Goal: Task Accomplishment & Management: Use online tool/utility

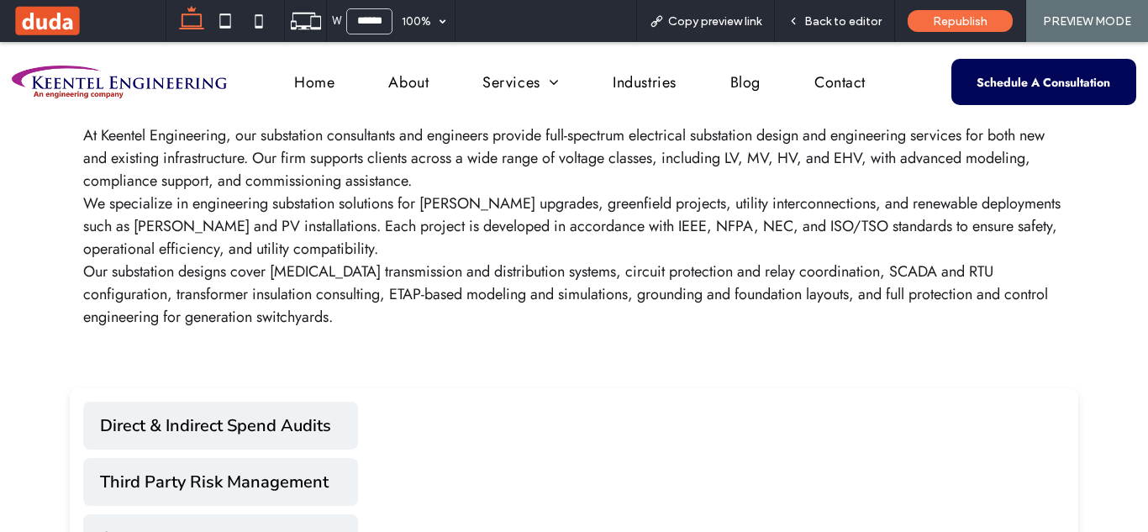
scroll to position [442, 0]
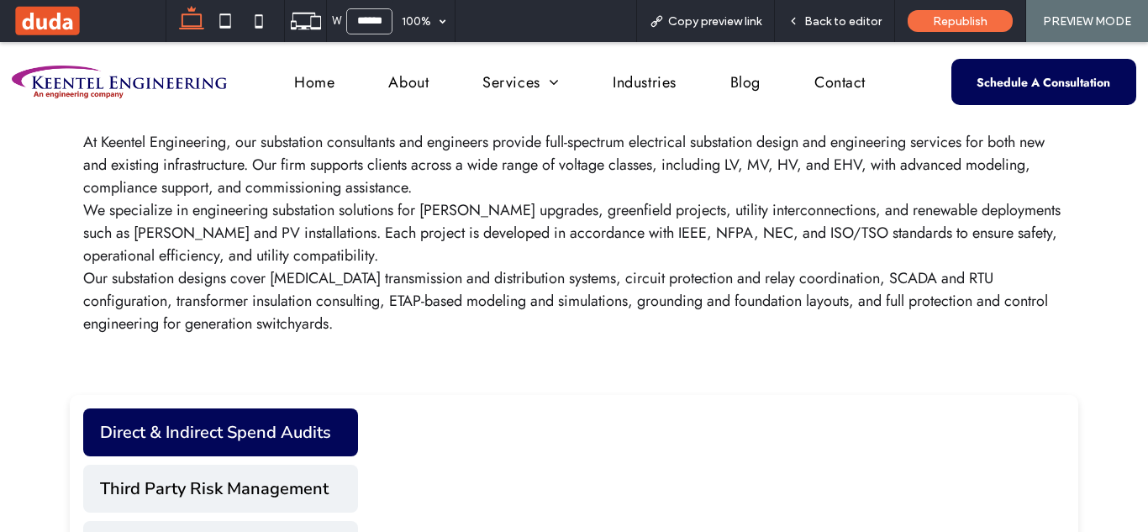
click at [296, 421] on button "Direct & Indirect Spend Audits" at bounding box center [220, 432] width 275 height 48
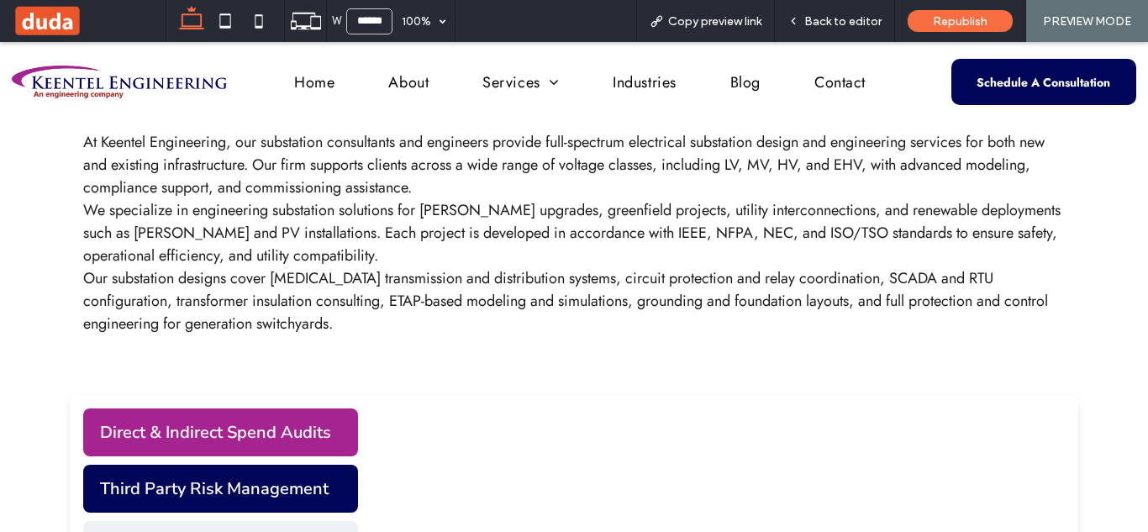
click at [298, 484] on button "Third Party Risk Management" at bounding box center [220, 489] width 275 height 48
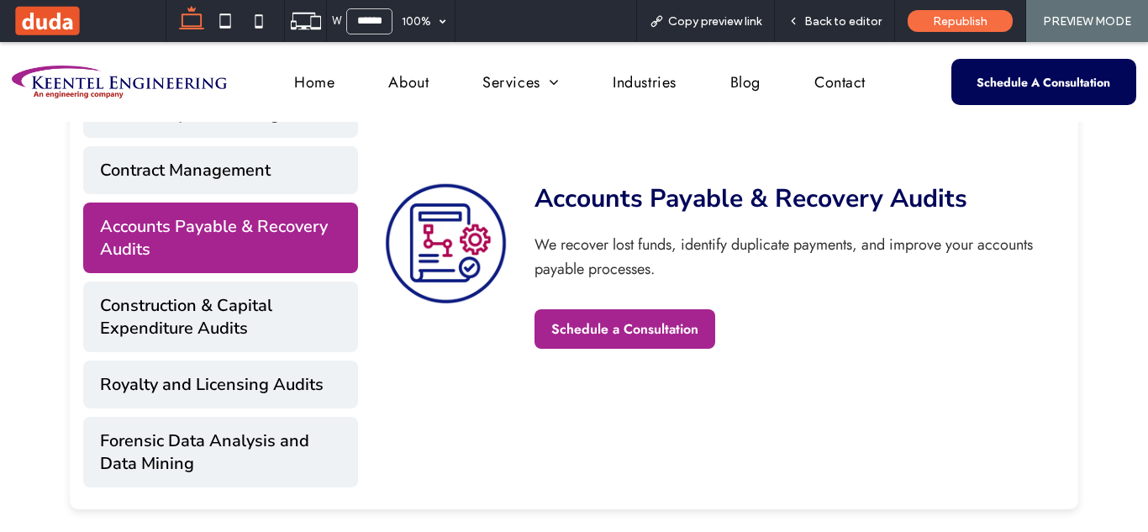
scroll to position [820, 0]
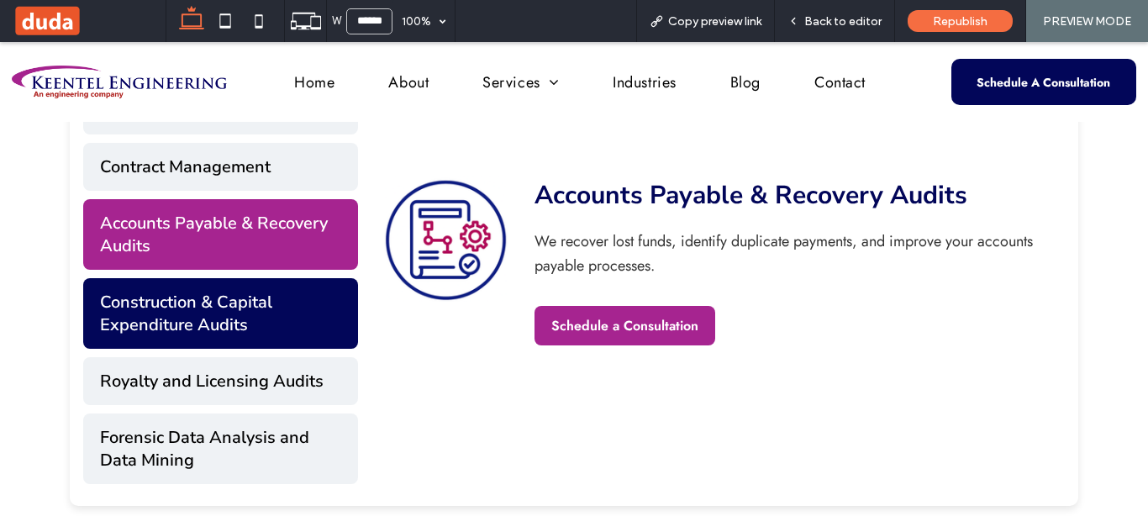
click at [176, 310] on button "Construction & Capital Expenditure Audits" at bounding box center [220, 313] width 275 height 71
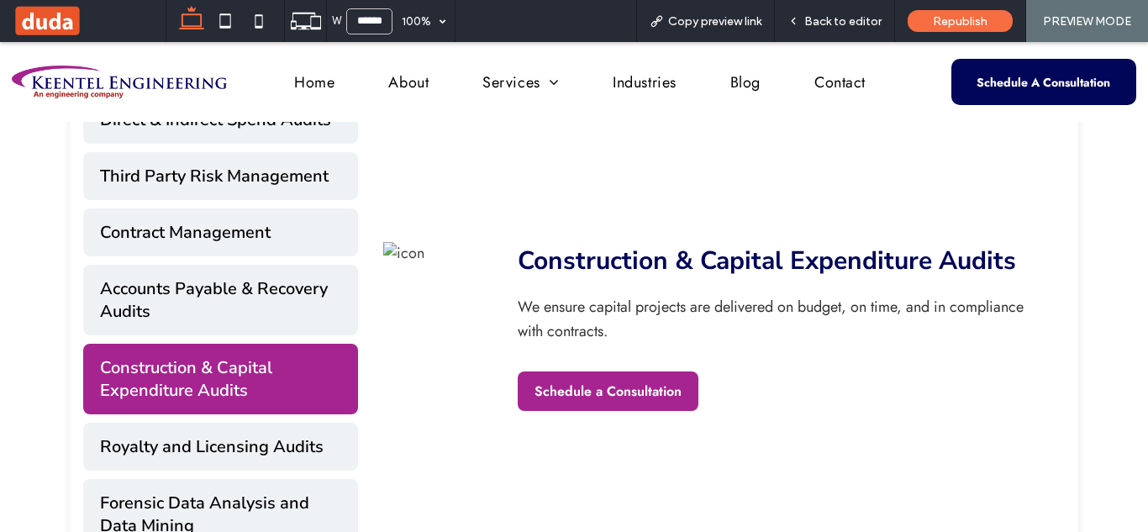
scroll to position [758, 0]
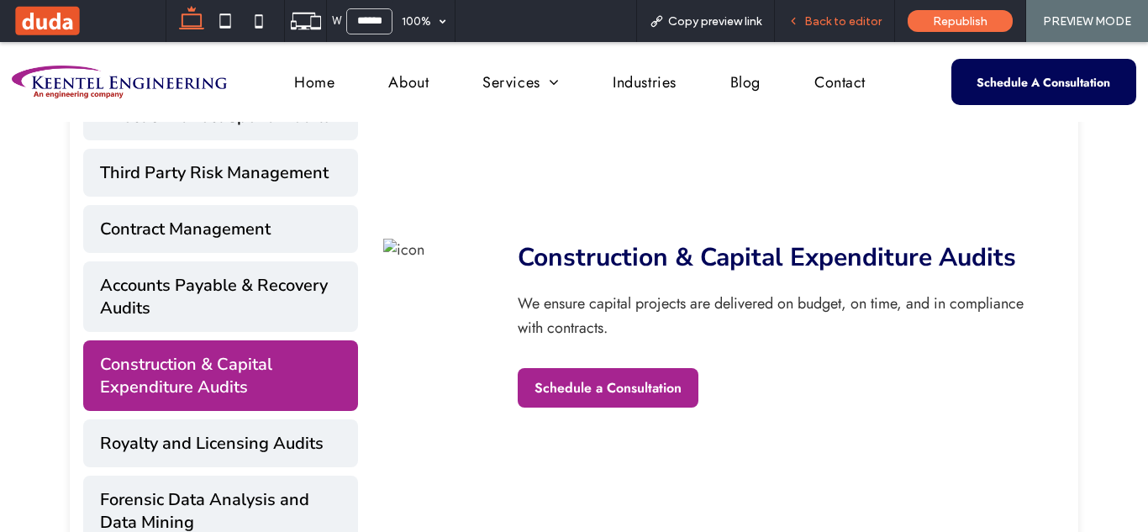
click at [819, 29] on div "Back to editor" at bounding box center [835, 21] width 120 height 42
click at [843, 23] on span "Back to editor" at bounding box center [842, 21] width 77 height 14
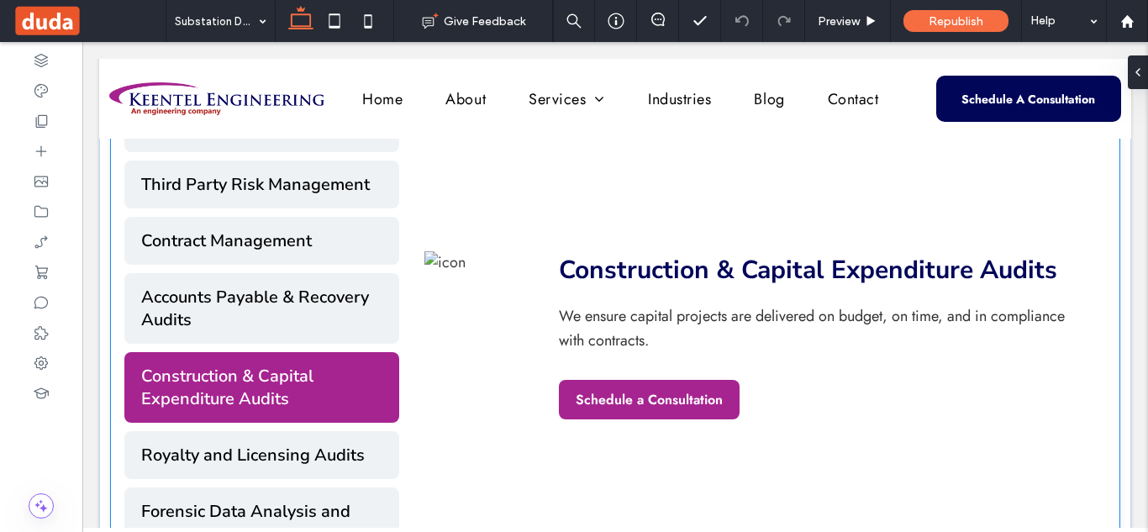
click at [554, 236] on div "Construction & Capital Expenditure Audits We ensure capital projects are delive…" at bounding box center [752, 335] width 706 height 462
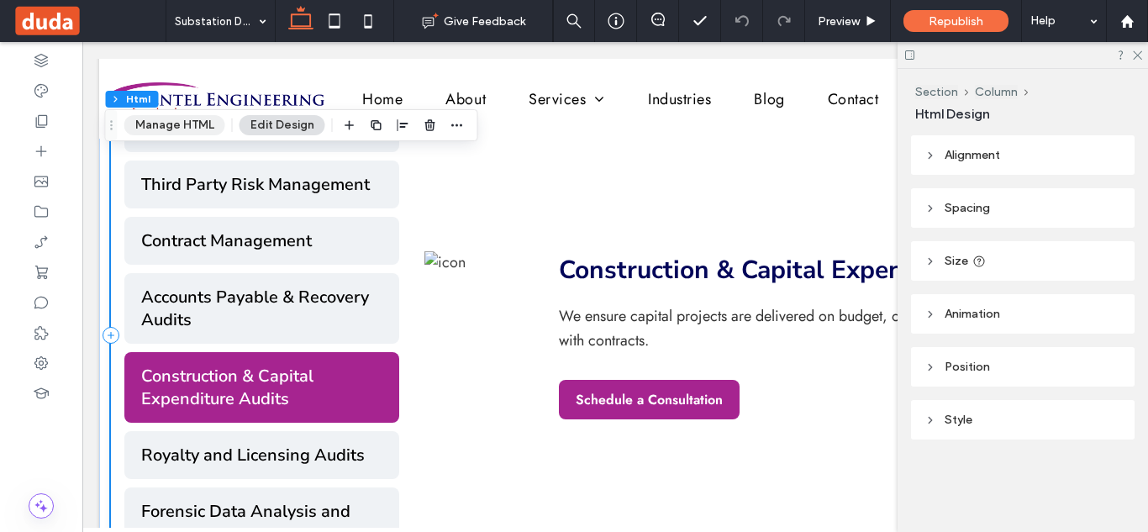
click at [197, 123] on button "Manage HTML" at bounding box center [174, 125] width 101 height 20
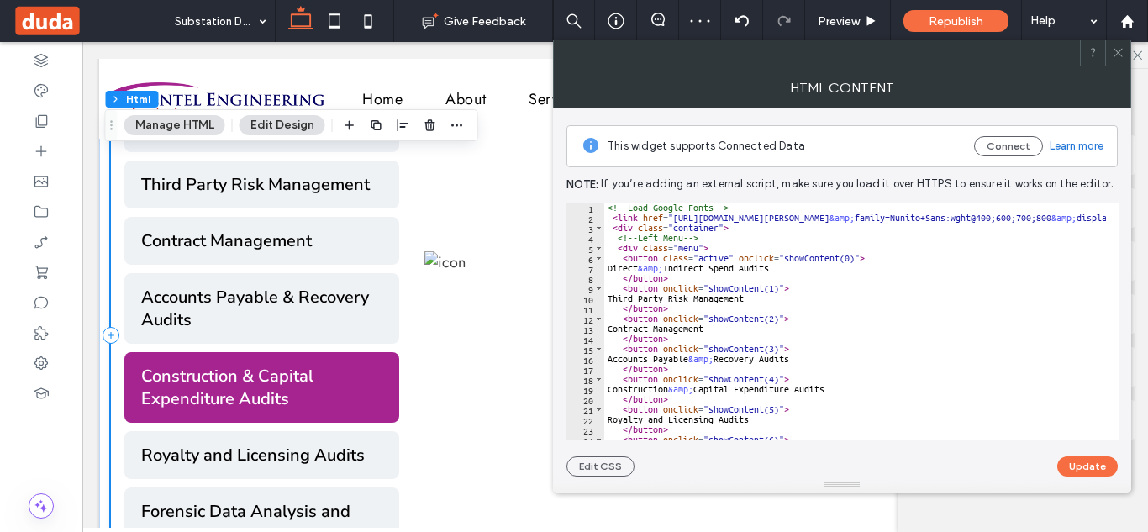
click at [722, 322] on div "<!-- Load Google Fonts --> < link href = "[URL][DOMAIN_NAME][PERSON_NAME] &amp;…" at bounding box center [998, 324] width 788 height 244
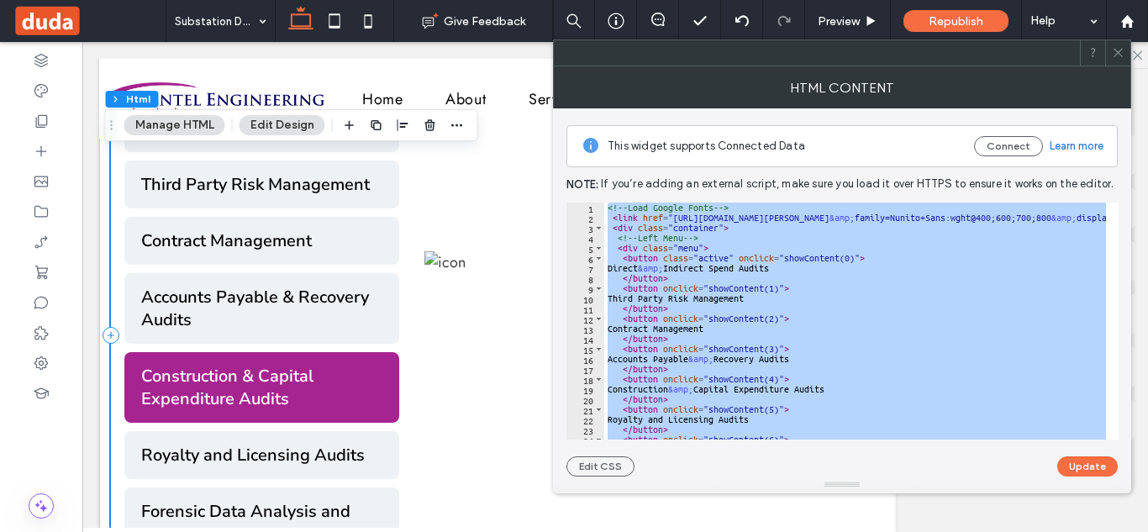
type textarea "*"
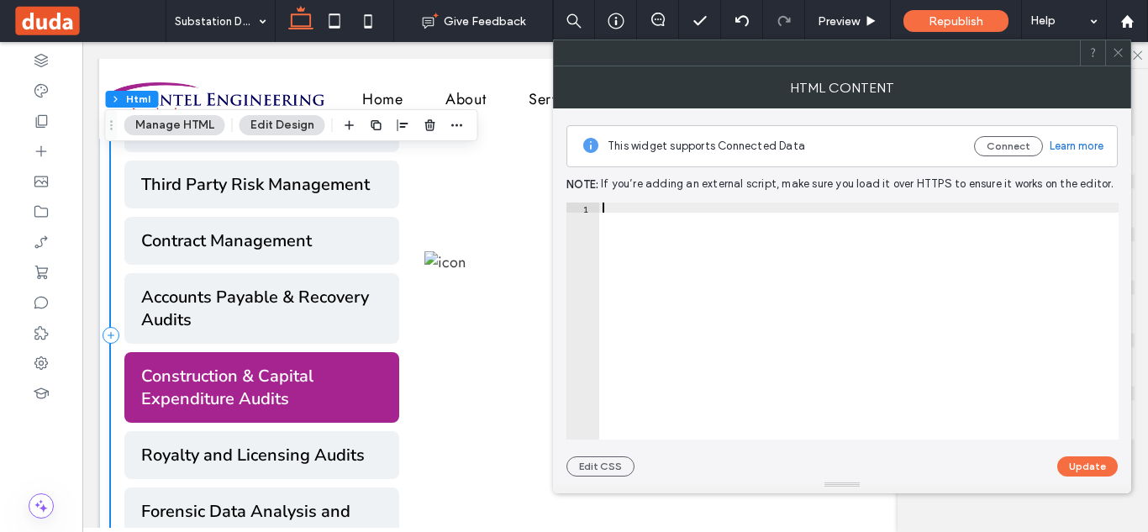
paste textarea "Cursor at row 242"
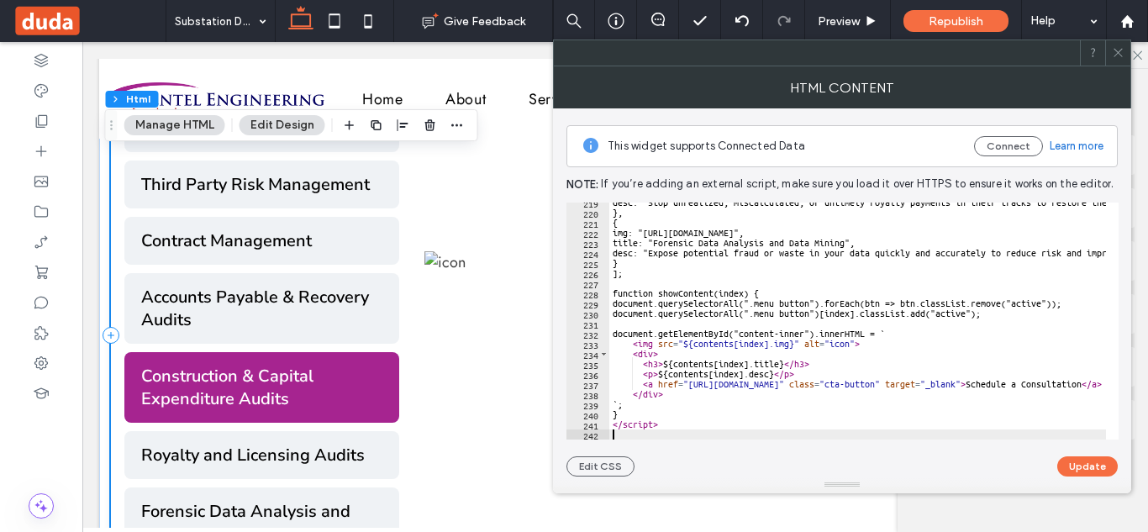
scroll to position [2203, 0]
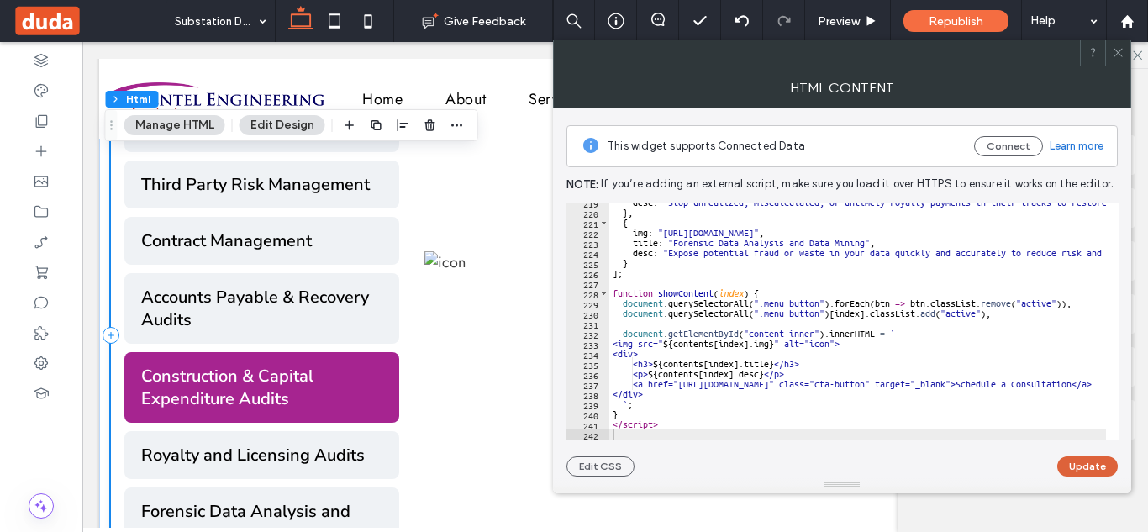
click at [1066, 466] on button "Update" at bounding box center [1087, 466] width 60 height 20
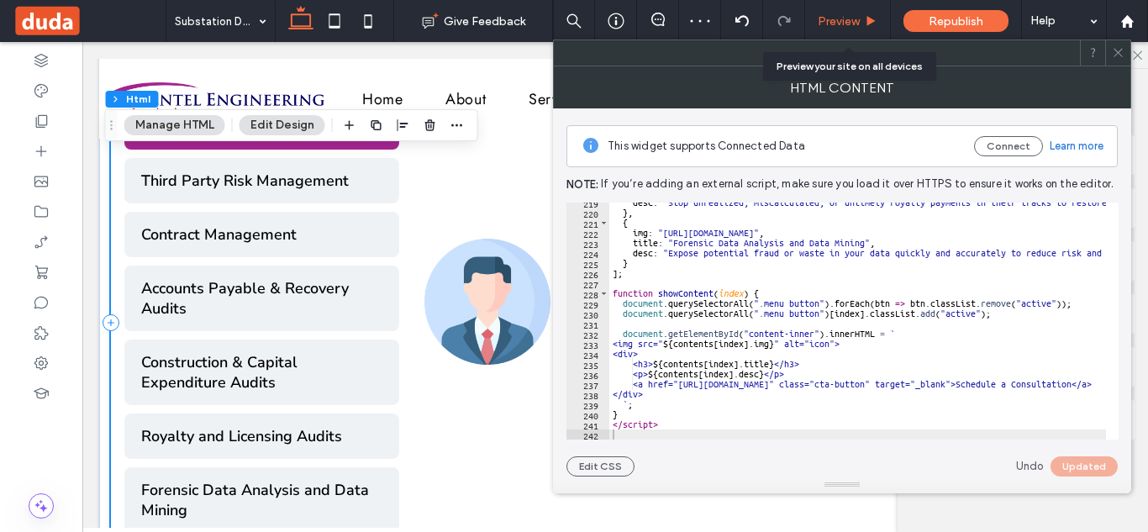
click at [846, 23] on span "Preview" at bounding box center [838, 21] width 42 height 14
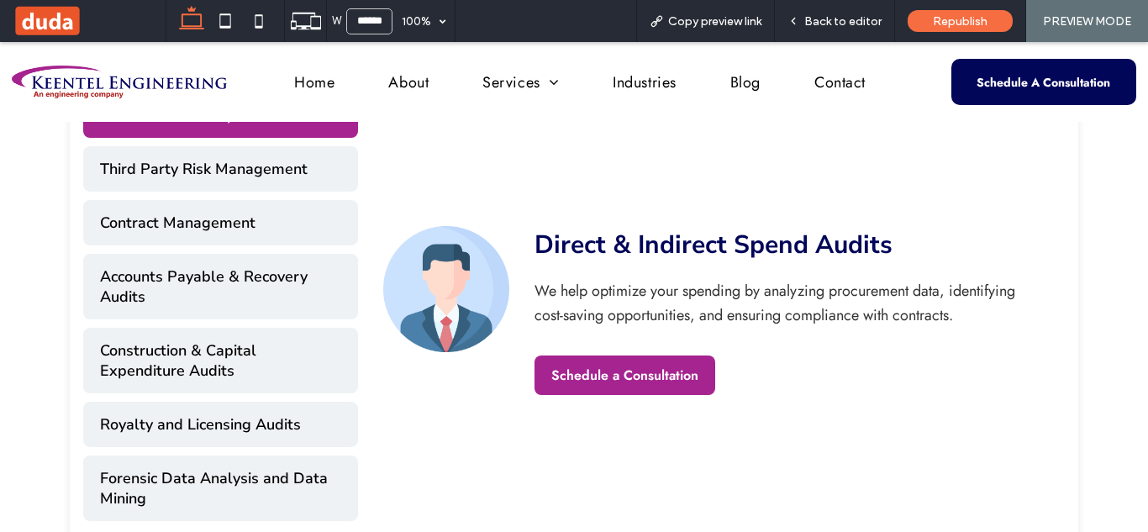
scroll to position [761, 0]
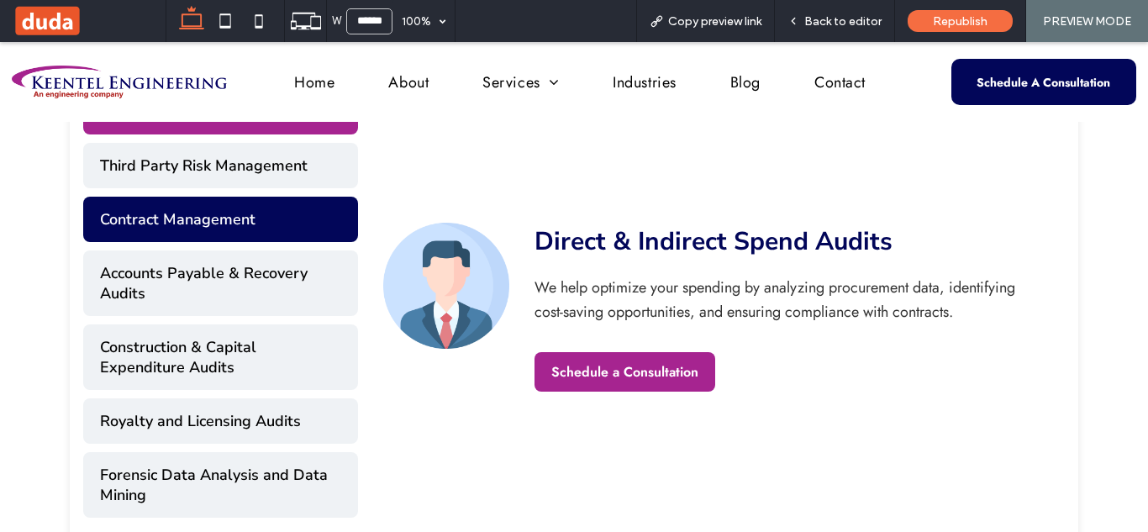
click at [203, 237] on button "Contract Management" at bounding box center [220, 219] width 275 height 45
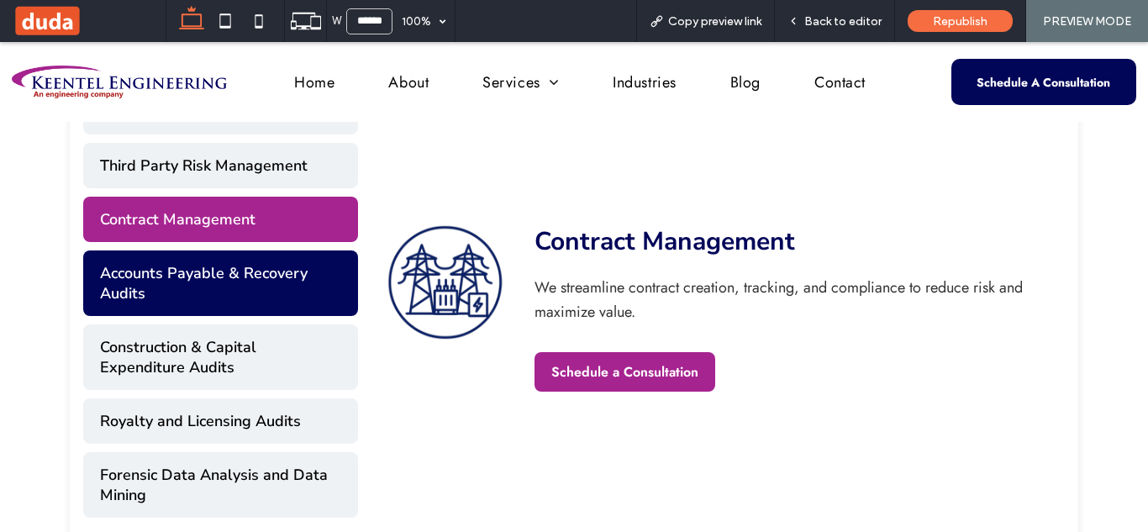
click at [211, 260] on button "Accounts Payable & Recovery Audits" at bounding box center [220, 283] width 275 height 66
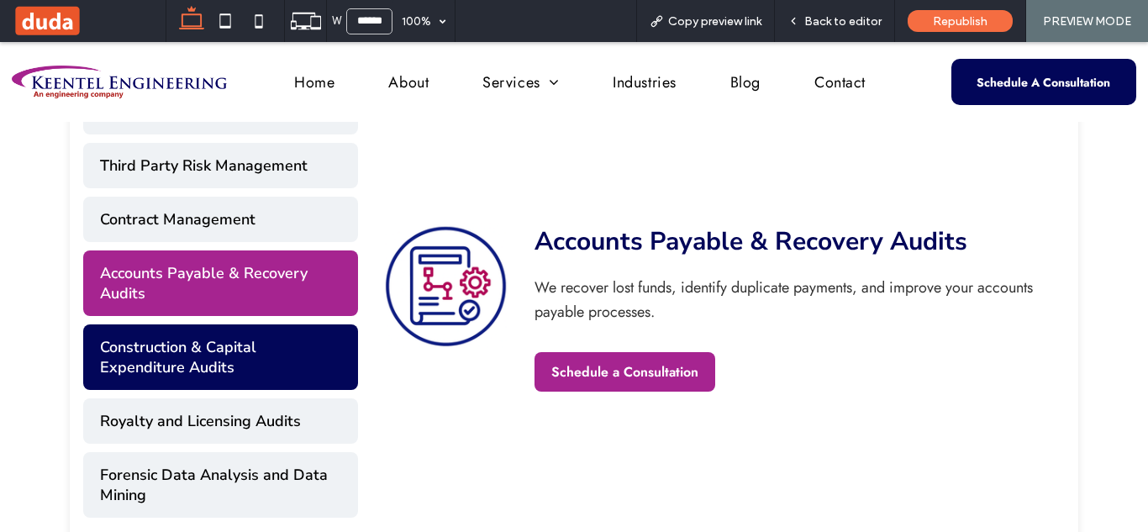
click at [218, 335] on button "Construction & Capital Expenditure Audits" at bounding box center [220, 357] width 275 height 66
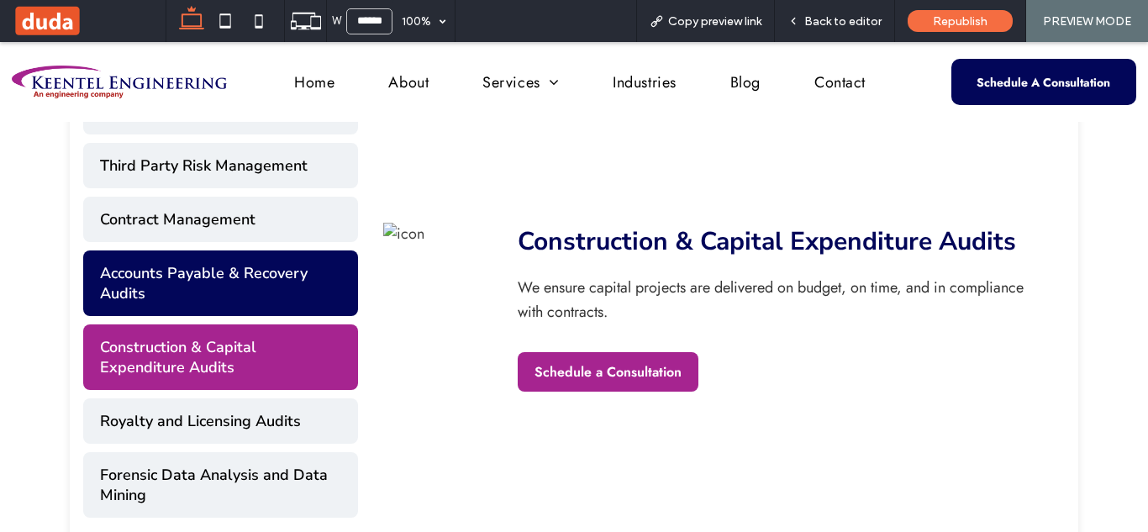
click at [231, 298] on button "Accounts Payable & Recovery Audits" at bounding box center [220, 283] width 275 height 66
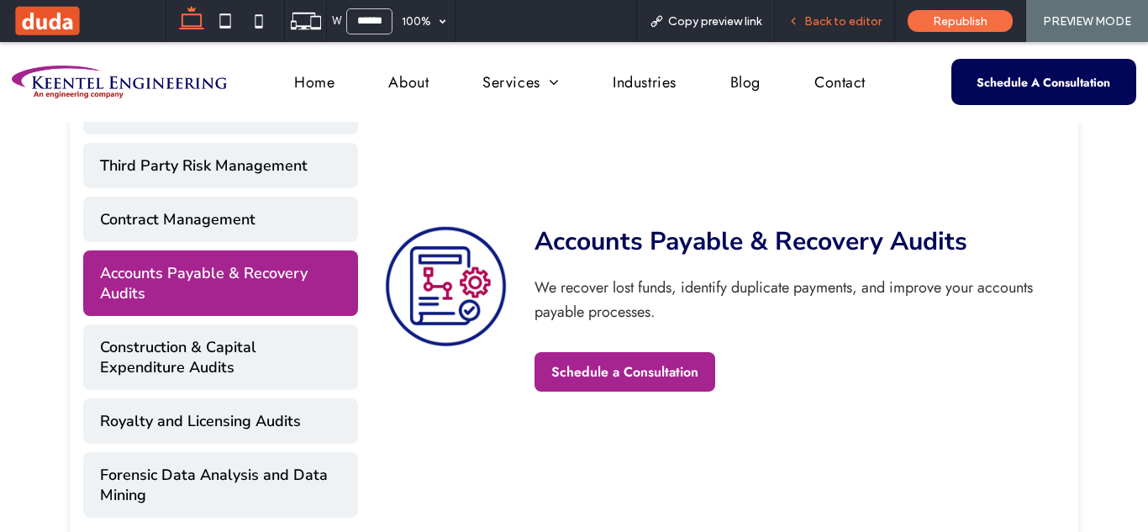
click at [826, 18] on span "Back to editor" at bounding box center [842, 21] width 77 height 14
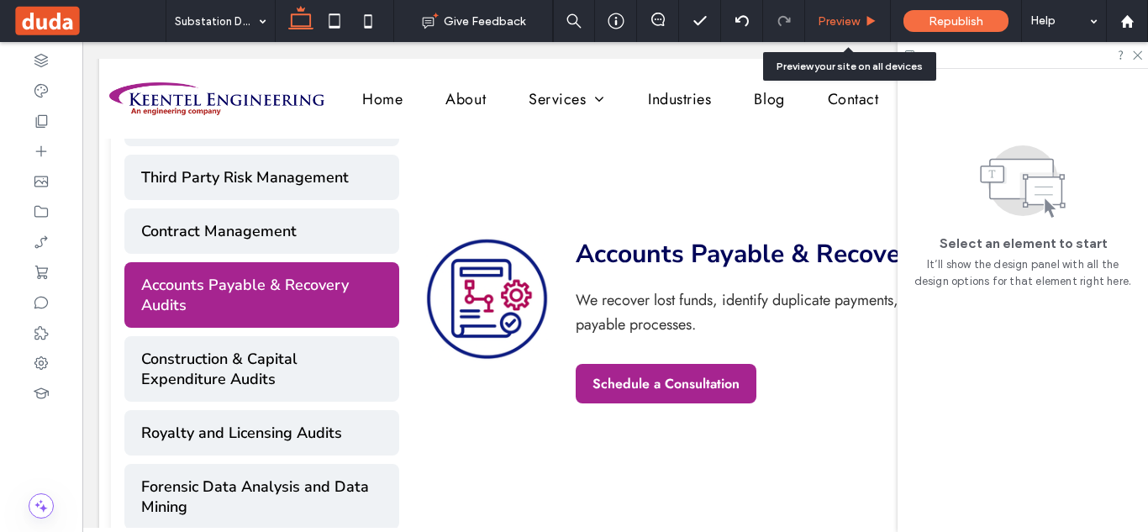
click at [850, 19] on span "Preview" at bounding box center [838, 21] width 42 height 14
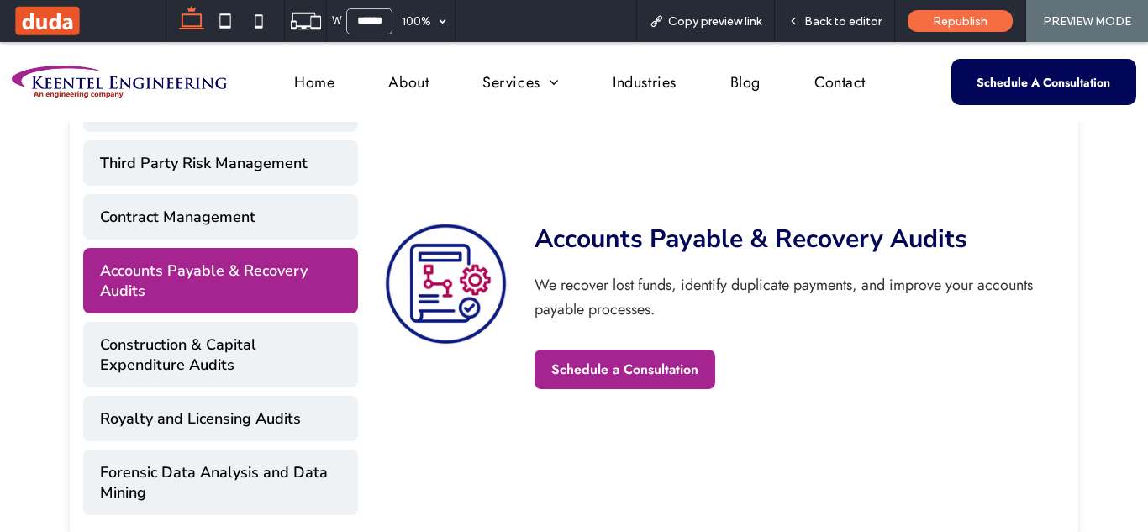
scroll to position [764, 0]
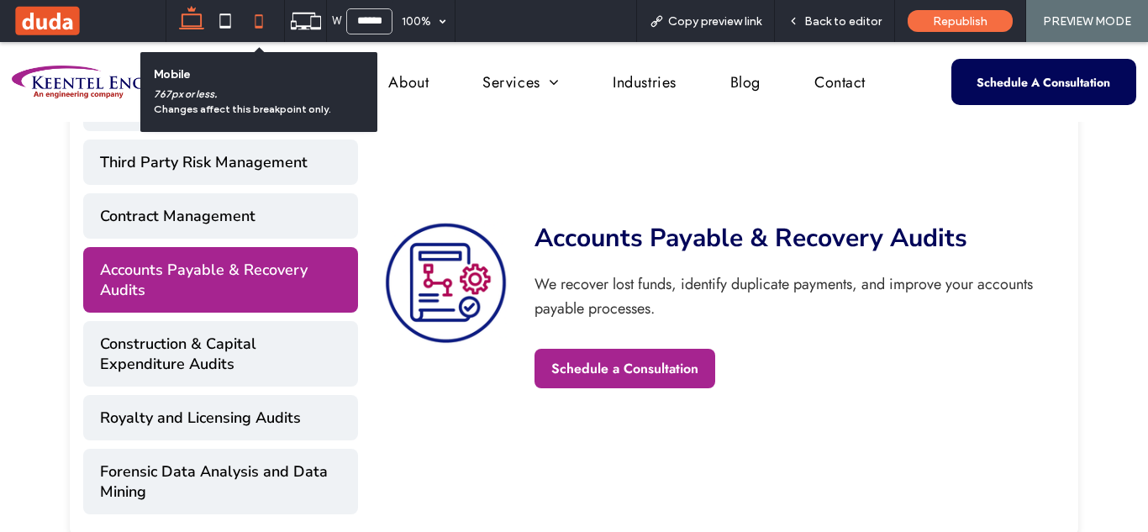
click at [259, 21] on icon at bounding box center [259, 21] width 34 height 34
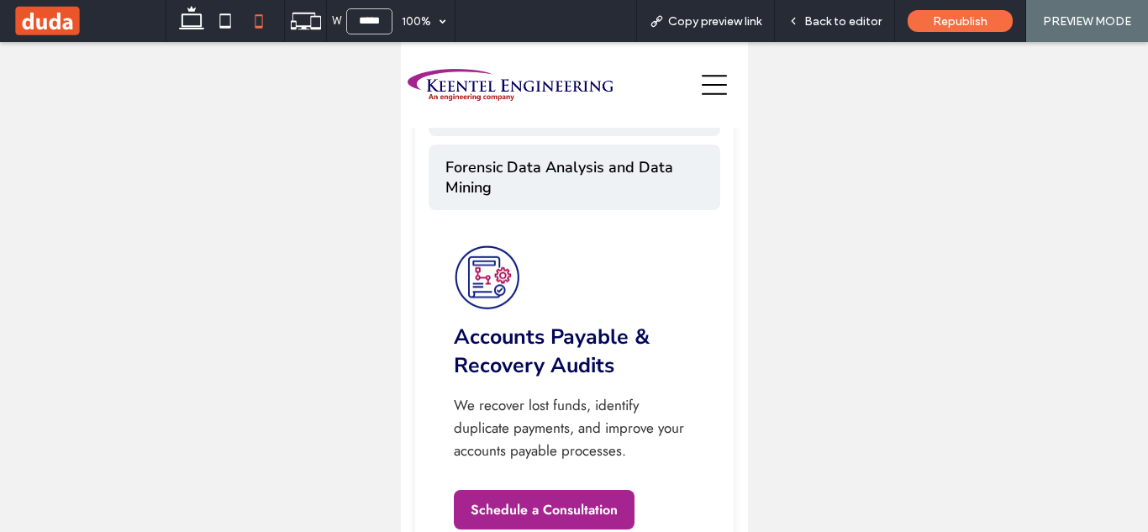
scroll to position [1486, 0]
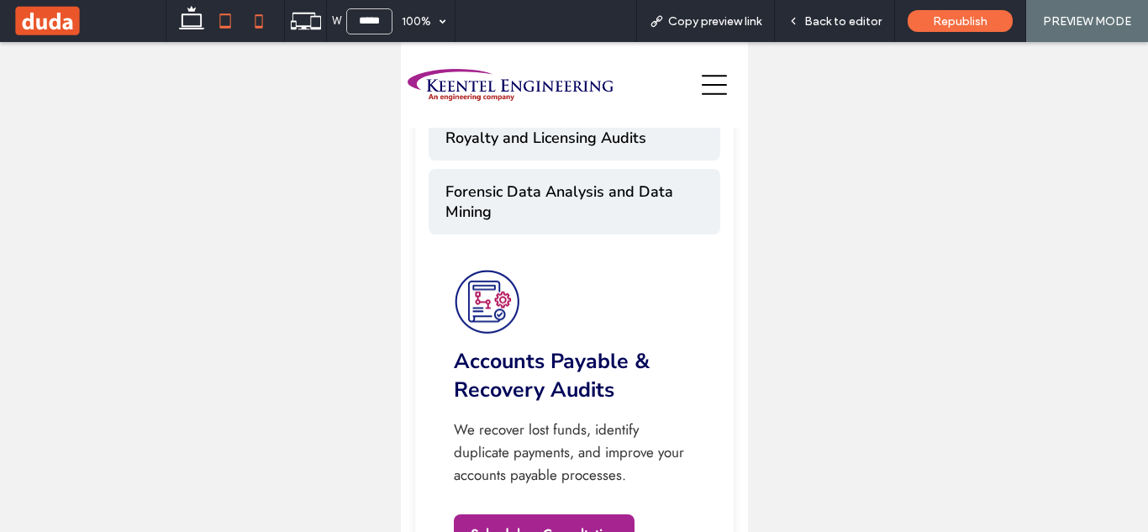
click at [224, 25] on icon at bounding box center [225, 21] width 34 height 34
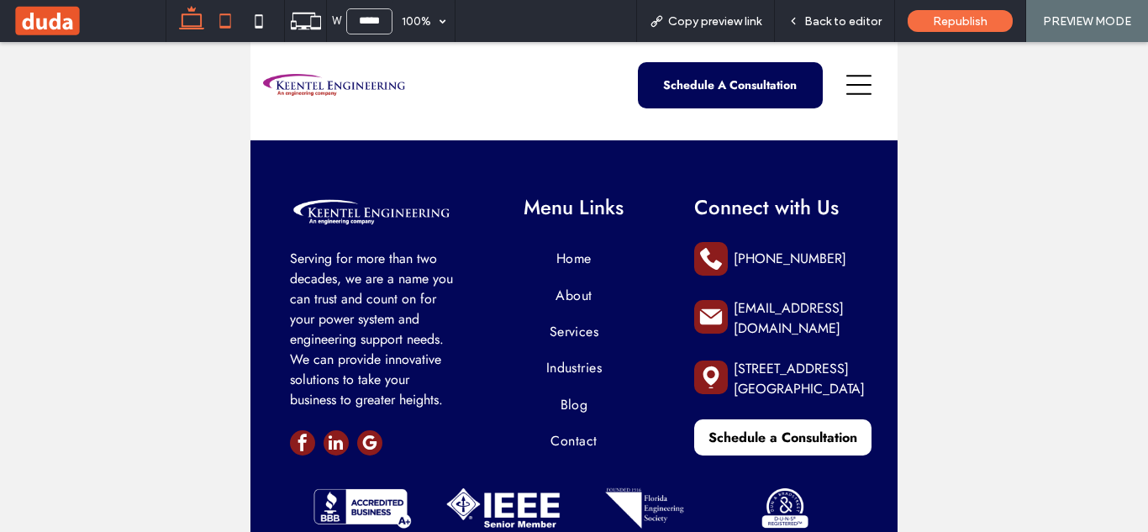
click at [192, 38] on span at bounding box center [192, 21] width 34 height 42
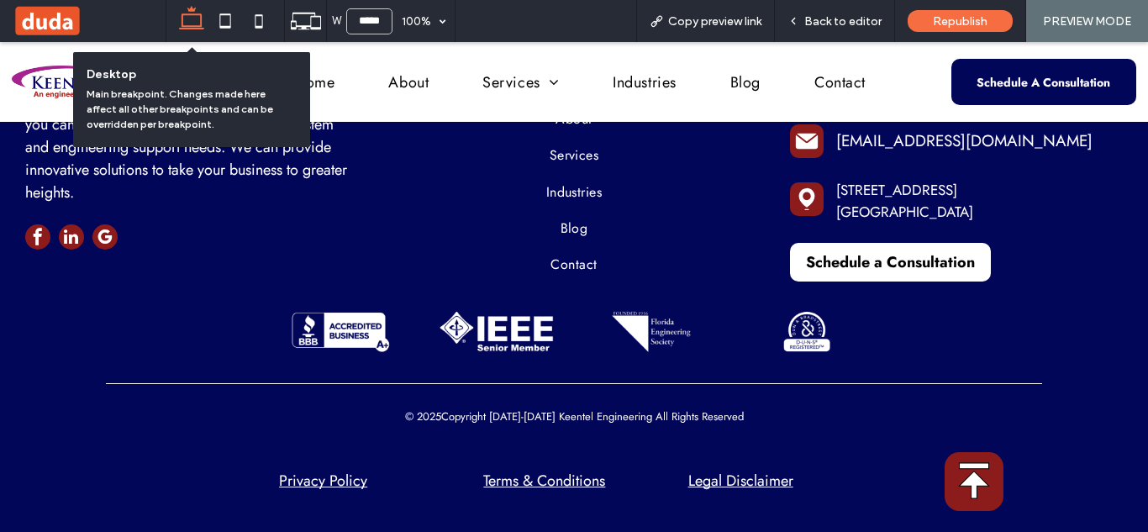
type input "******"
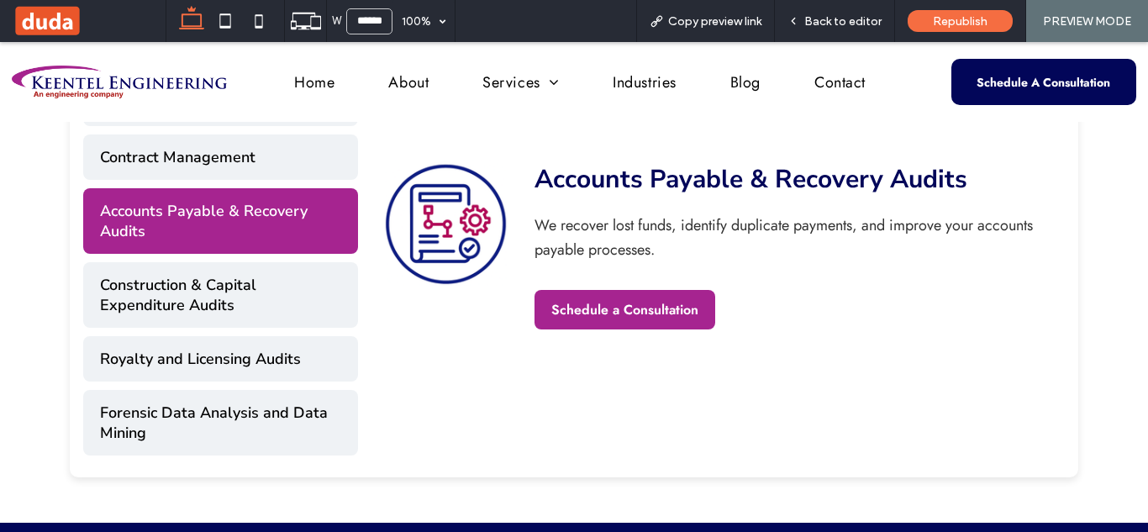
scroll to position [820, 0]
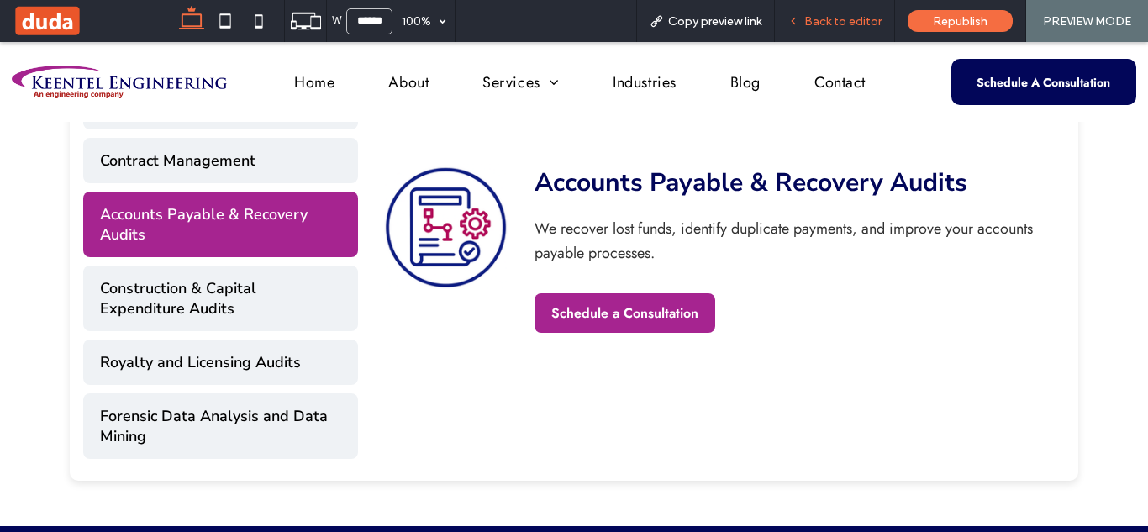
click at [834, 19] on span "Back to editor" at bounding box center [842, 21] width 77 height 14
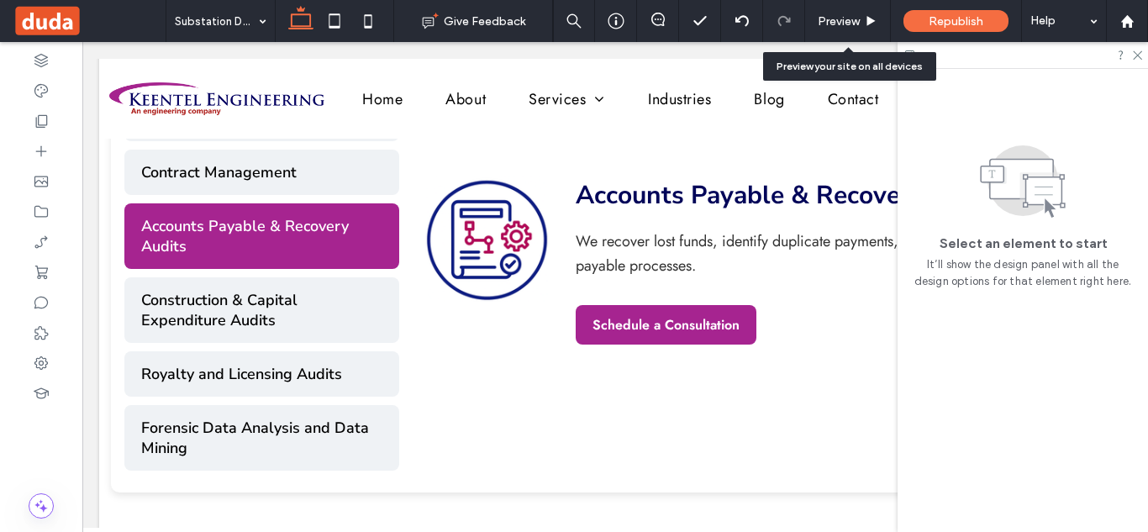
scroll to position [817, 0]
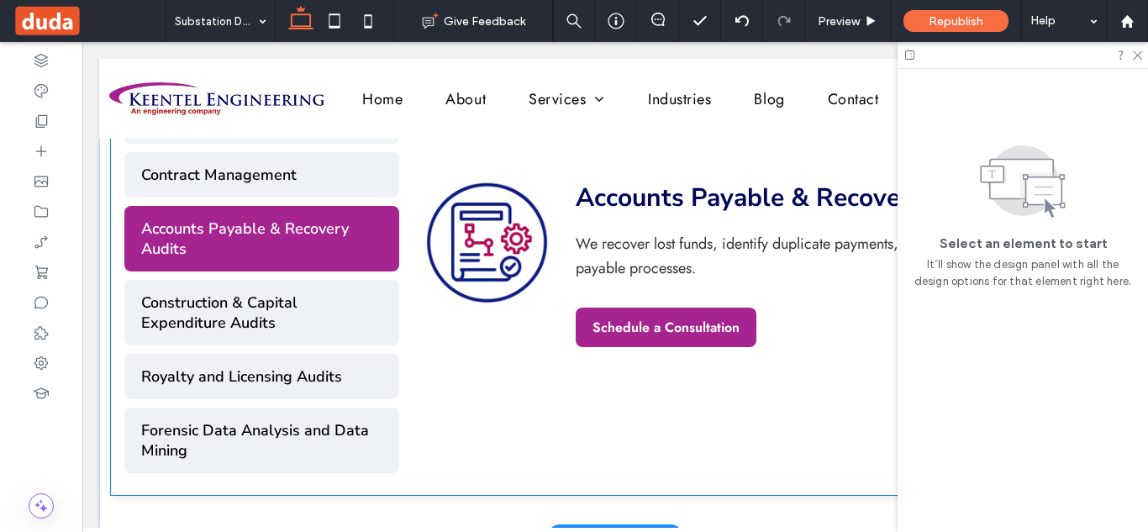
click at [472, 285] on img at bounding box center [487, 241] width 126 height 125
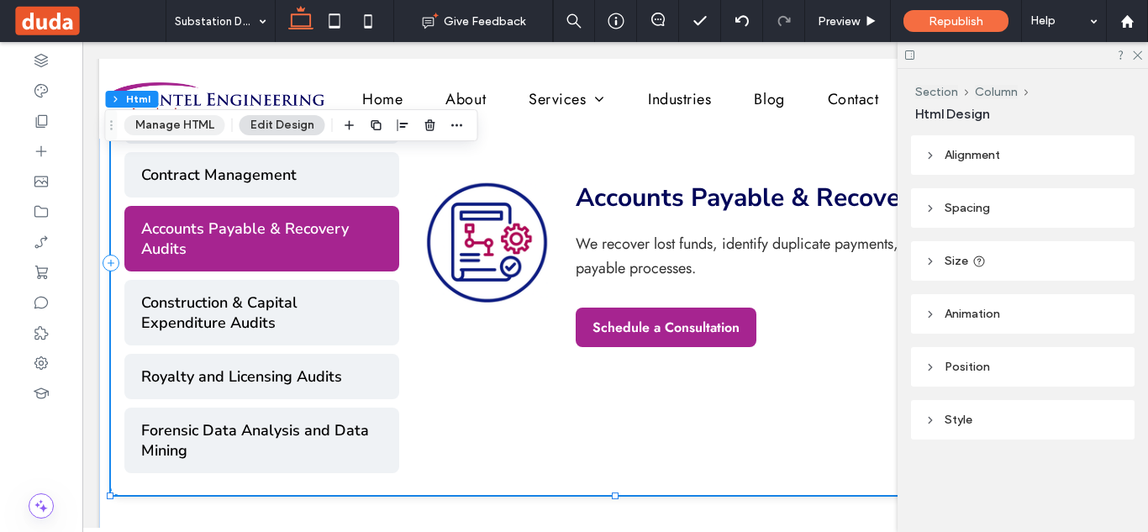
click at [176, 131] on button "Manage HTML" at bounding box center [174, 125] width 101 height 20
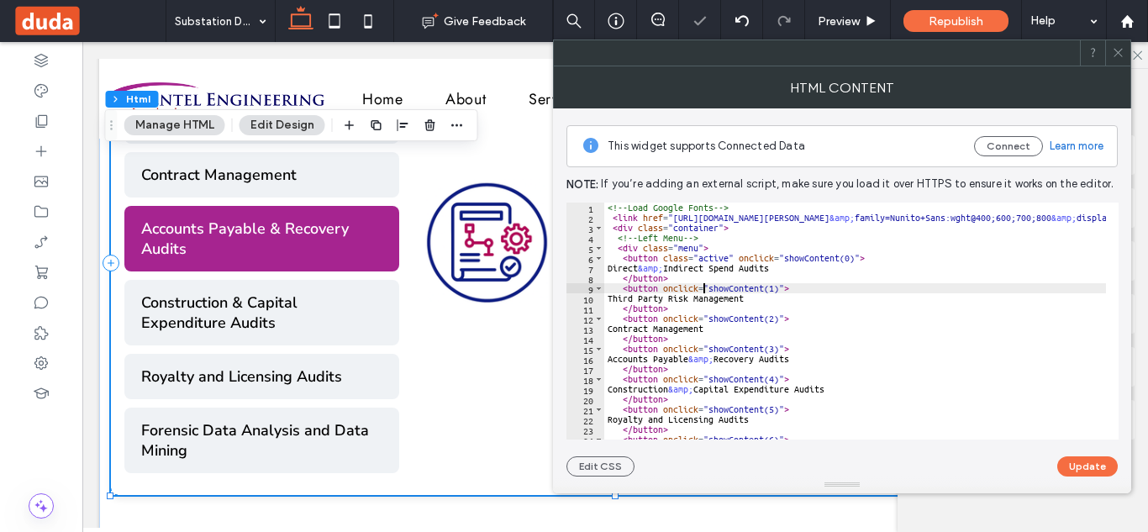
click at [705, 285] on div "<!-- Load Google Fonts --> < link href = "[URL][DOMAIN_NAME][PERSON_NAME] &amp;…" at bounding box center [1003, 324] width 798 height 244
type textarea "**********"
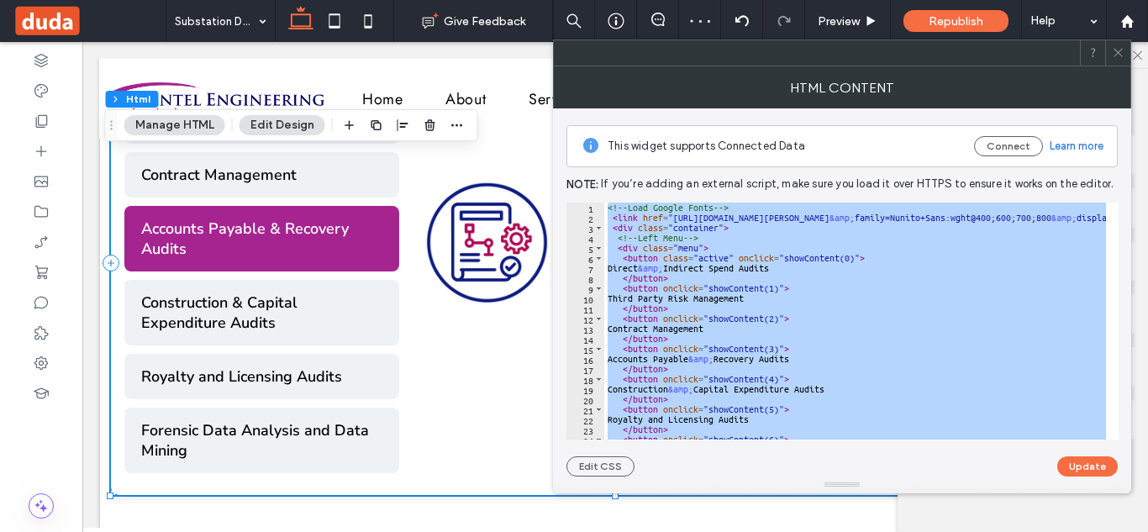
paste textarea "Cursor at row 246"
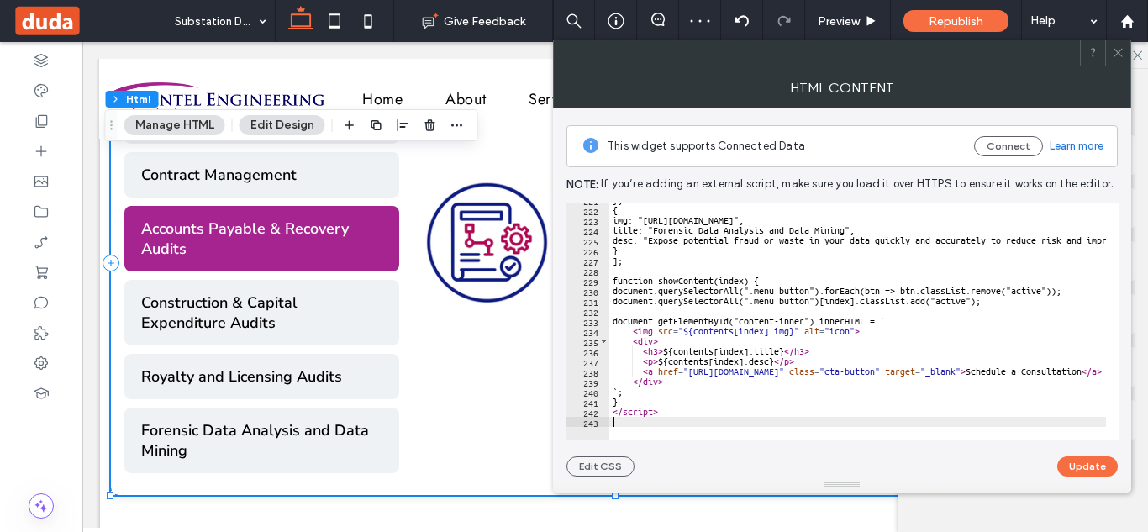
scroll to position [2225, 0]
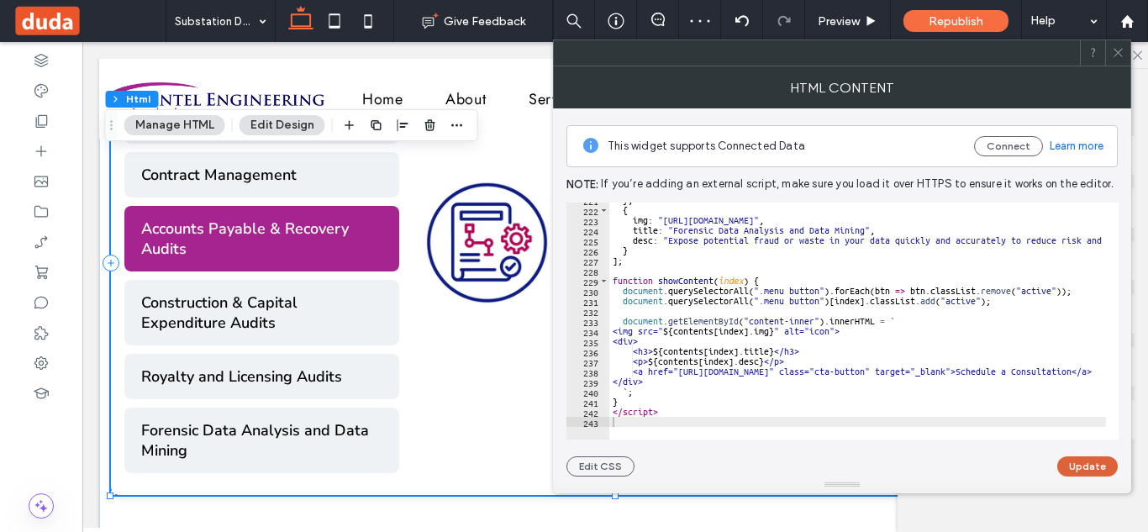
click at [1104, 463] on button "Update" at bounding box center [1087, 466] width 60 height 20
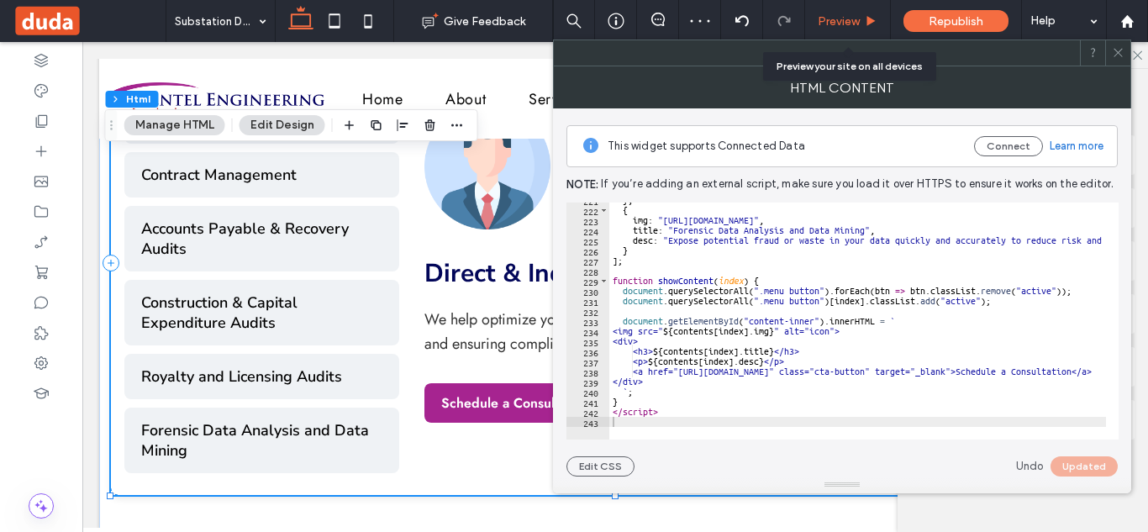
click at [838, 18] on span "Preview" at bounding box center [838, 21] width 42 height 14
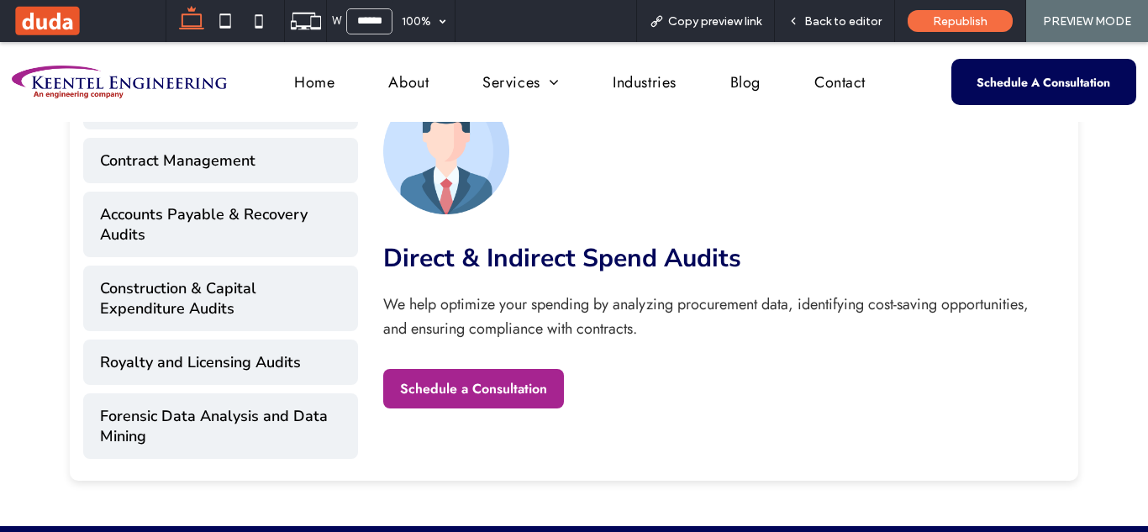
scroll to position [821, 0]
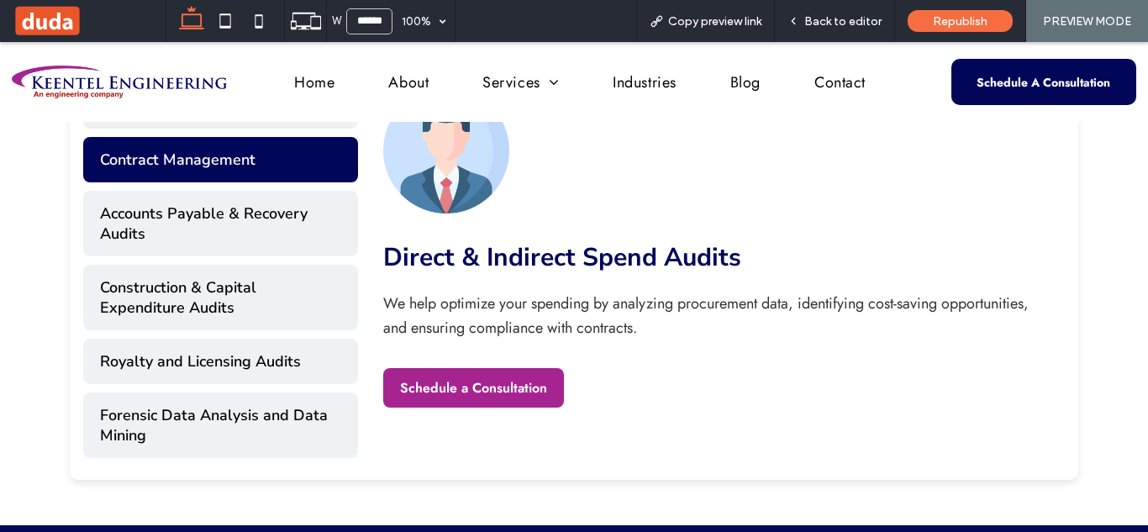
click at [196, 158] on button "Contract Management" at bounding box center [220, 159] width 275 height 45
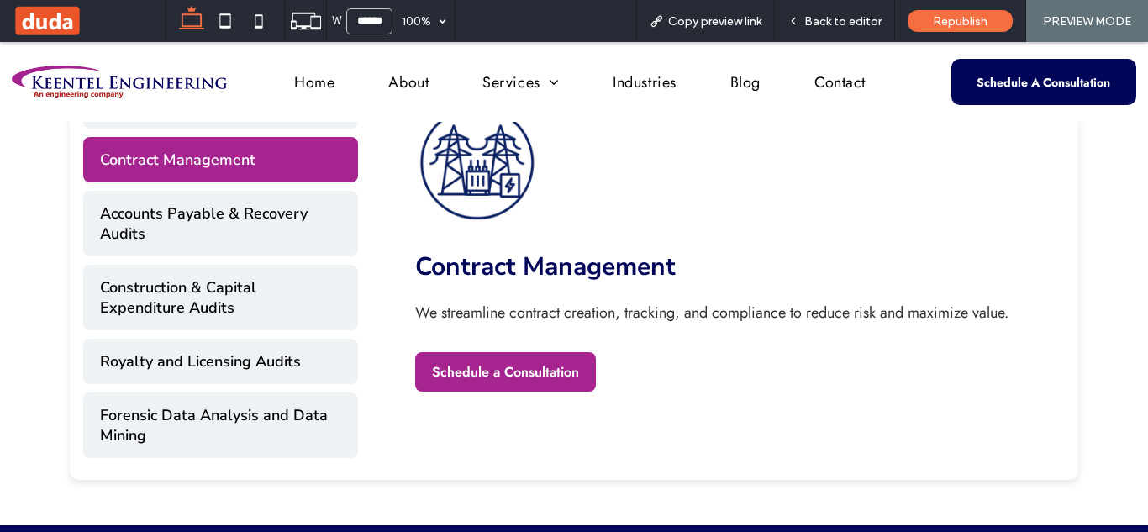
click at [1140, 329] on html "Home About Services EHV, HV. MV Power System Studies Substation Design Services…" at bounding box center [574, 160] width 1148 height 1878
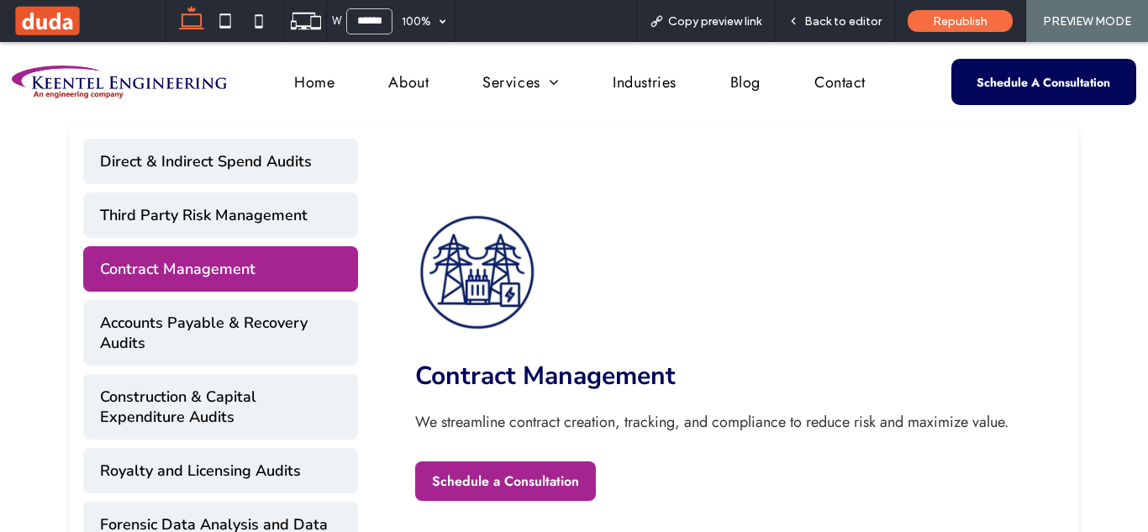
scroll to position [728, 0]
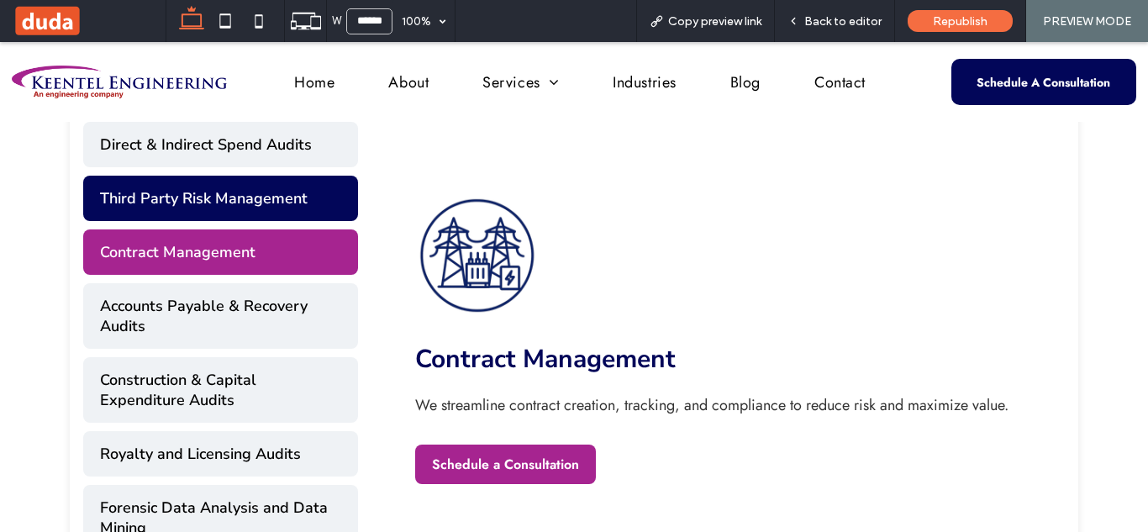
click at [310, 204] on button "Third Party Risk Management" at bounding box center [220, 198] width 275 height 45
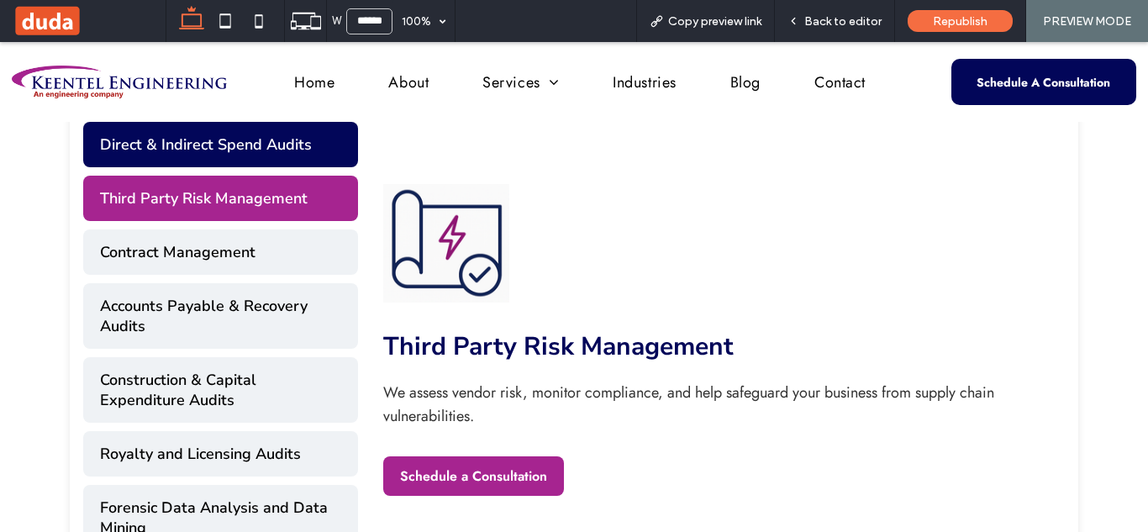
click at [304, 153] on button "Direct & Indirect Spend Audits" at bounding box center [220, 144] width 275 height 45
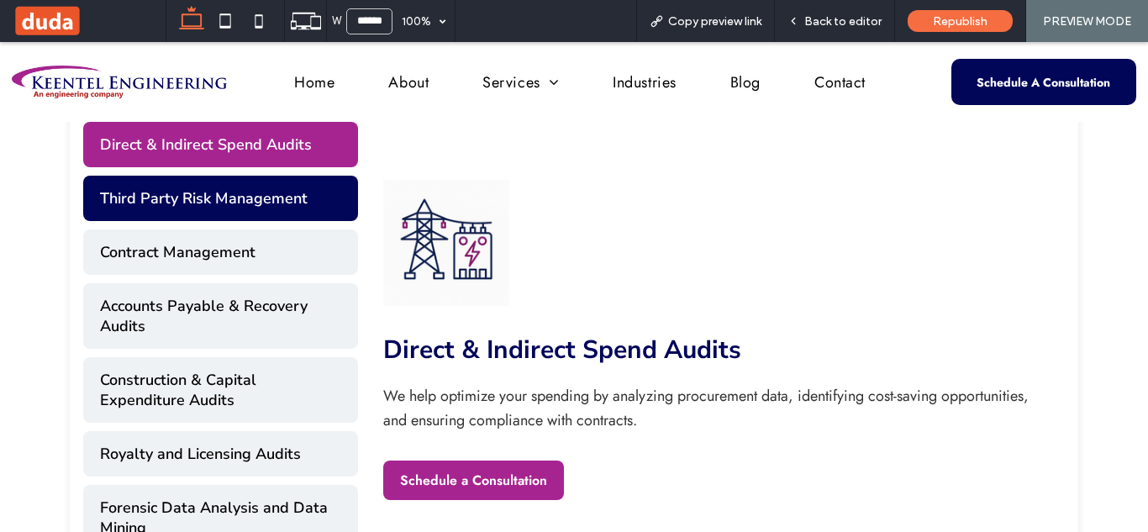
click at [306, 191] on button "Third Party Risk Management" at bounding box center [220, 198] width 275 height 45
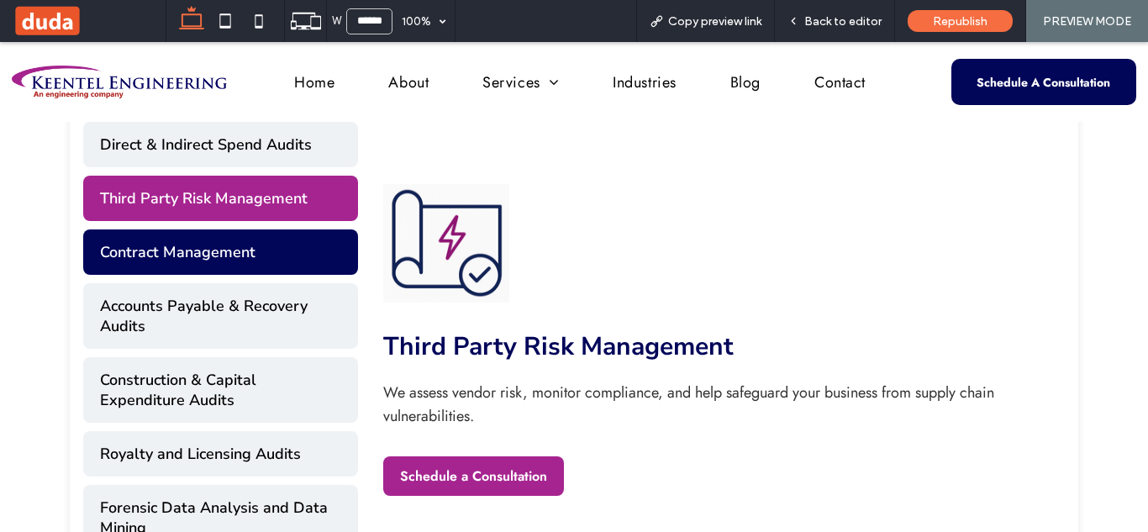
click at [295, 239] on button "Contract Management" at bounding box center [220, 251] width 275 height 45
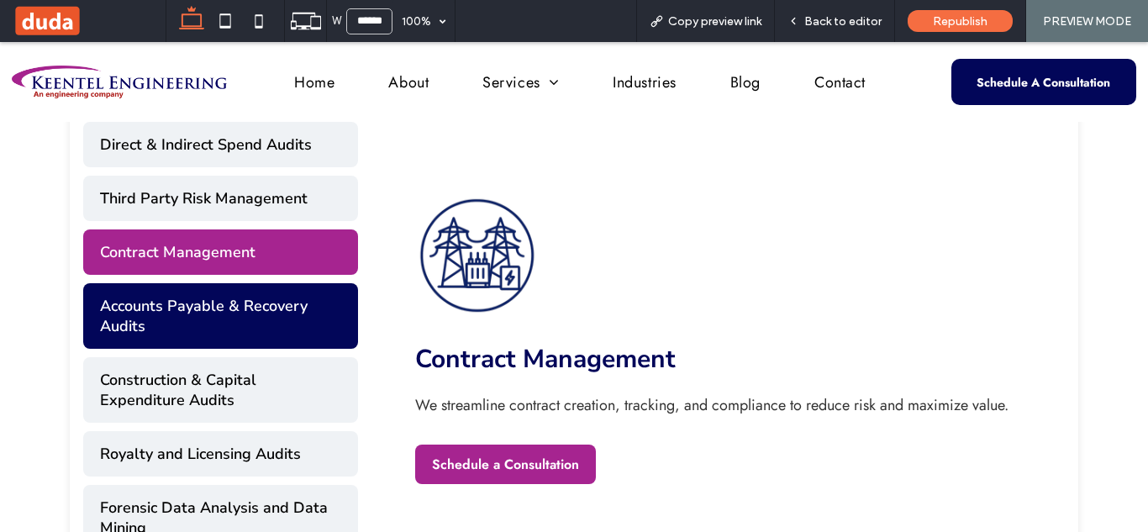
click at [292, 294] on button "Accounts Payable & Recovery Audits" at bounding box center [220, 316] width 275 height 66
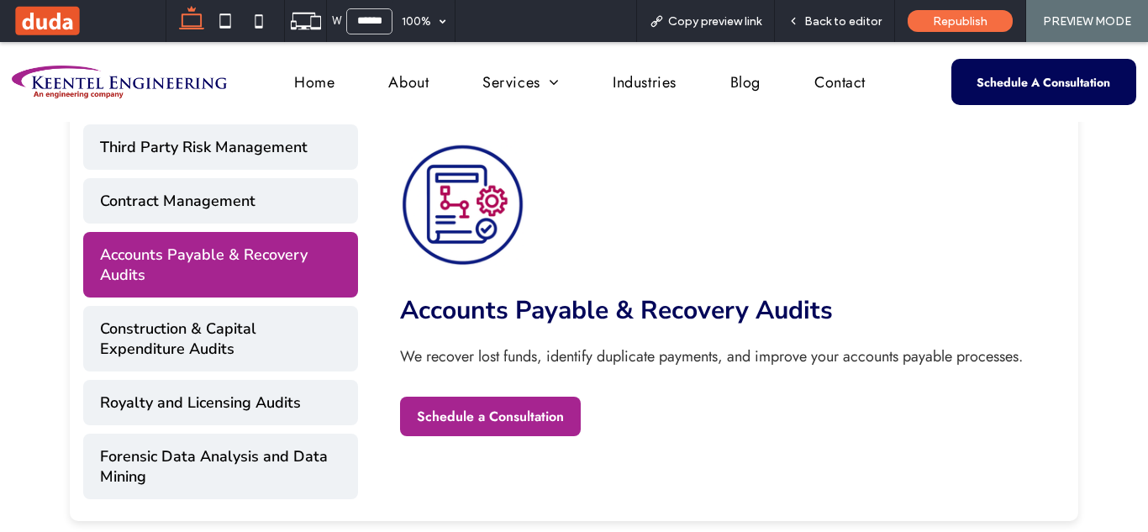
scroll to position [763, 0]
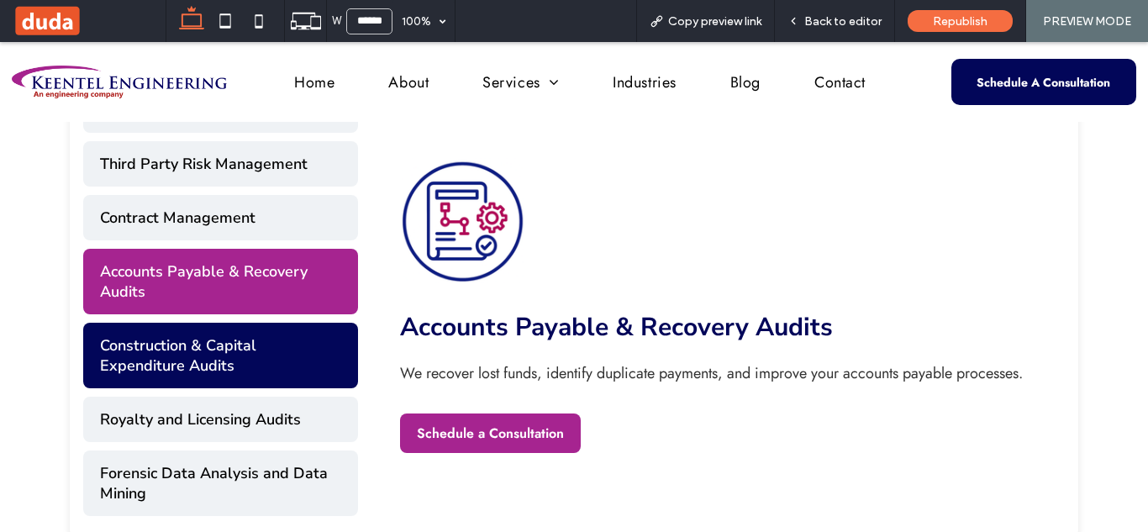
click at [224, 334] on button "Construction & Capital Expenditure Audits" at bounding box center [220, 356] width 275 height 66
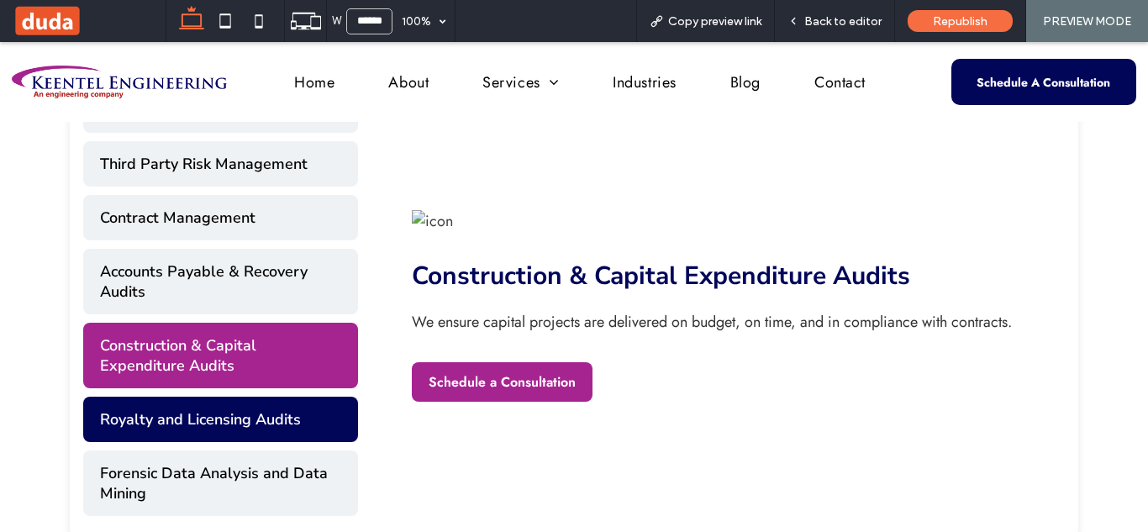
click at [234, 416] on button "Royalty and Licensing Audits" at bounding box center [220, 419] width 275 height 45
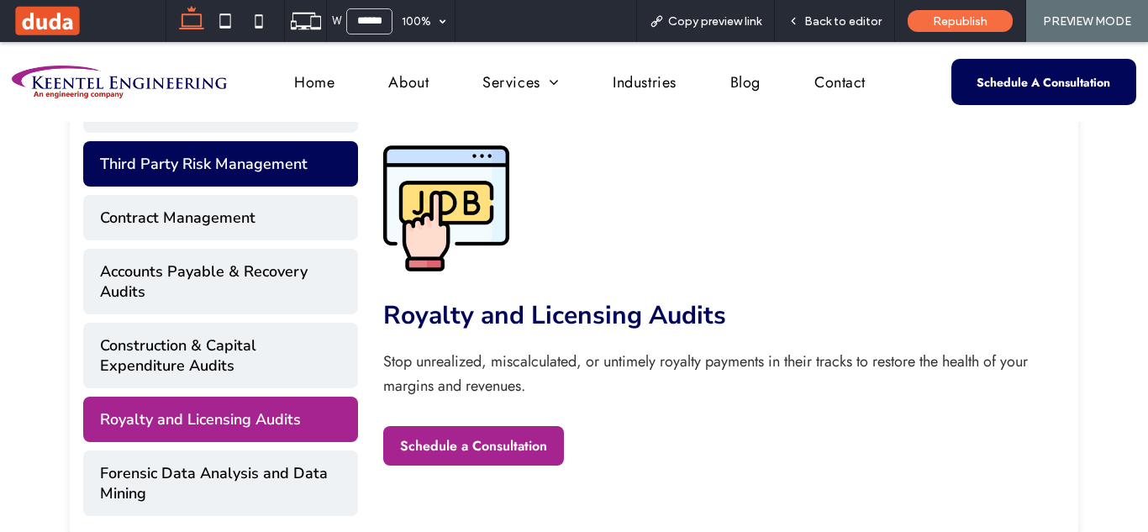
click at [292, 160] on button "Third Party Risk Management" at bounding box center [220, 163] width 275 height 45
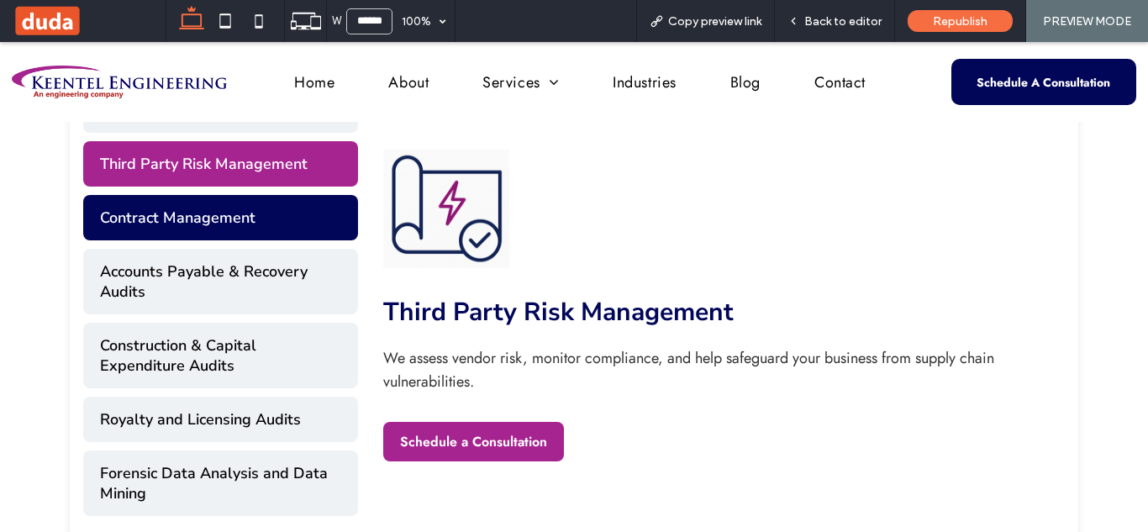
click at [302, 218] on button "Contract Management" at bounding box center [220, 217] width 275 height 45
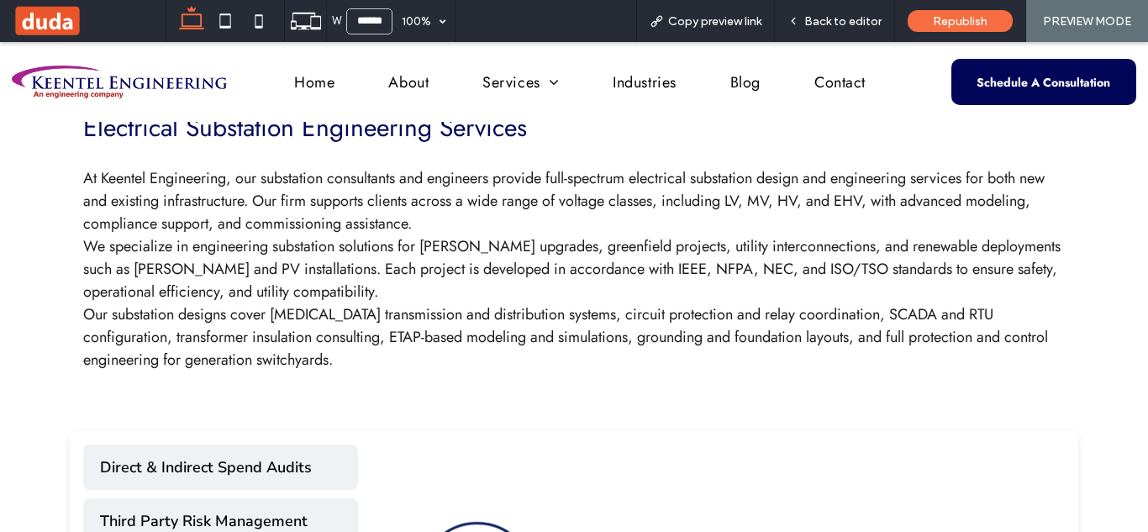
scroll to position [608, 0]
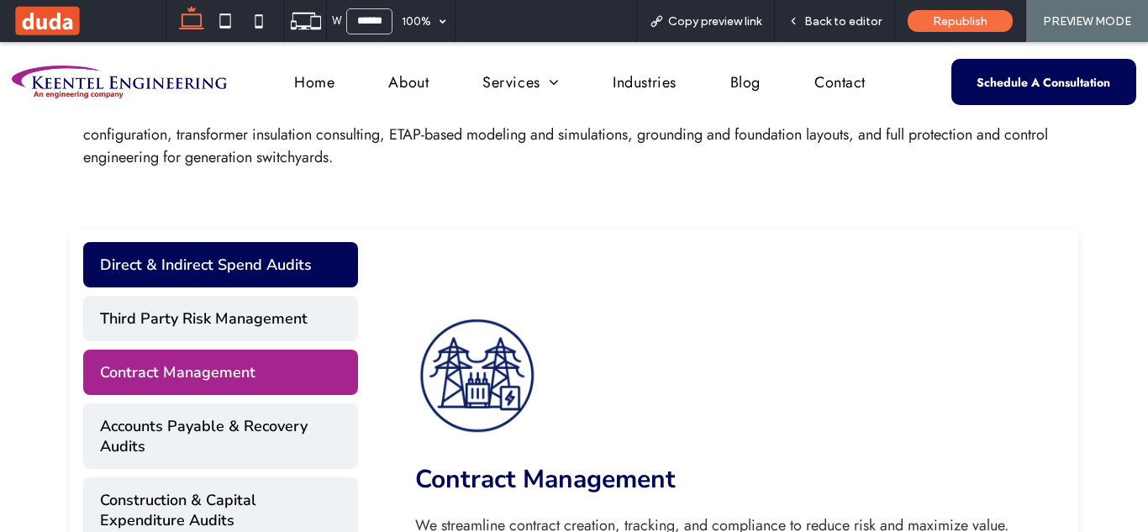
click at [274, 270] on button "Direct & Indirect Spend Audits" at bounding box center [220, 264] width 275 height 45
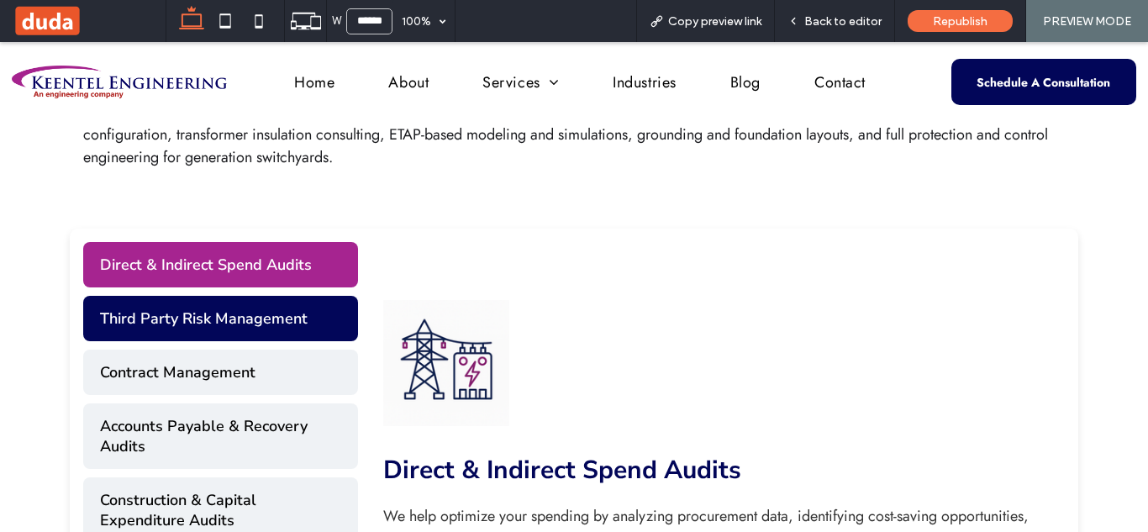
click at [289, 323] on button "Third Party Risk Management" at bounding box center [220, 318] width 275 height 45
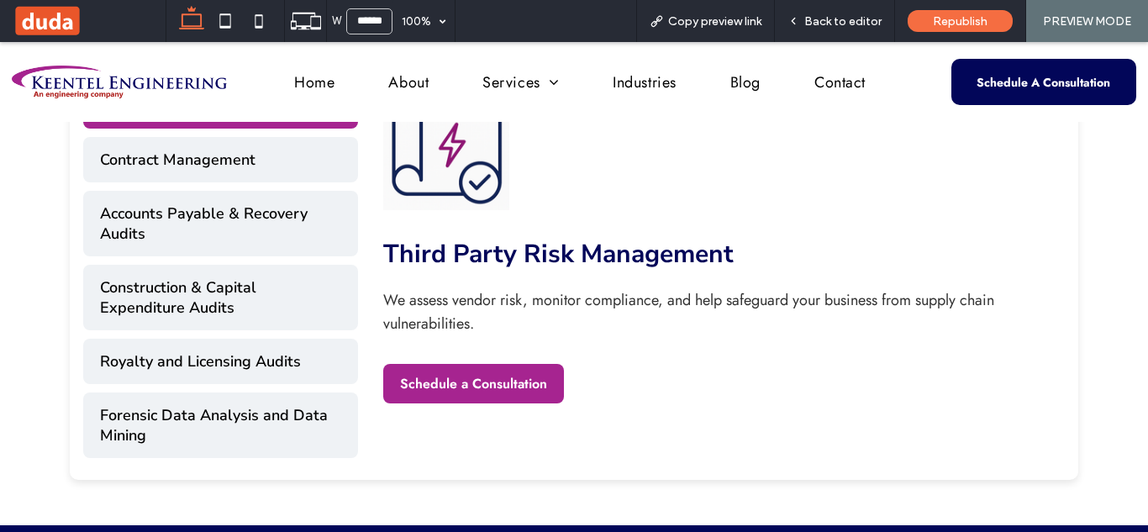
scroll to position [680, 0]
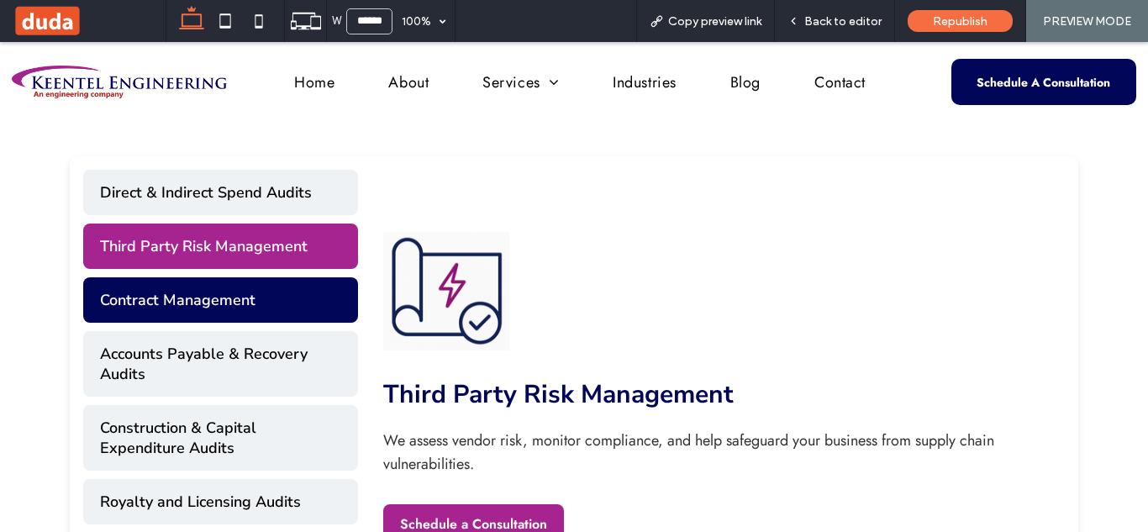
click at [287, 281] on button "Contract Management" at bounding box center [220, 299] width 275 height 45
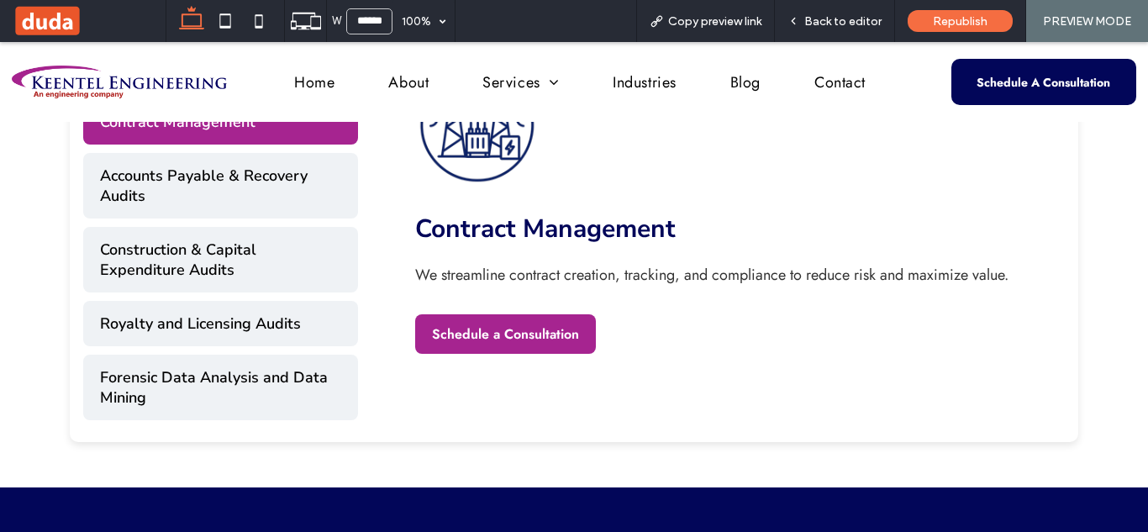
scroll to position [869, 0]
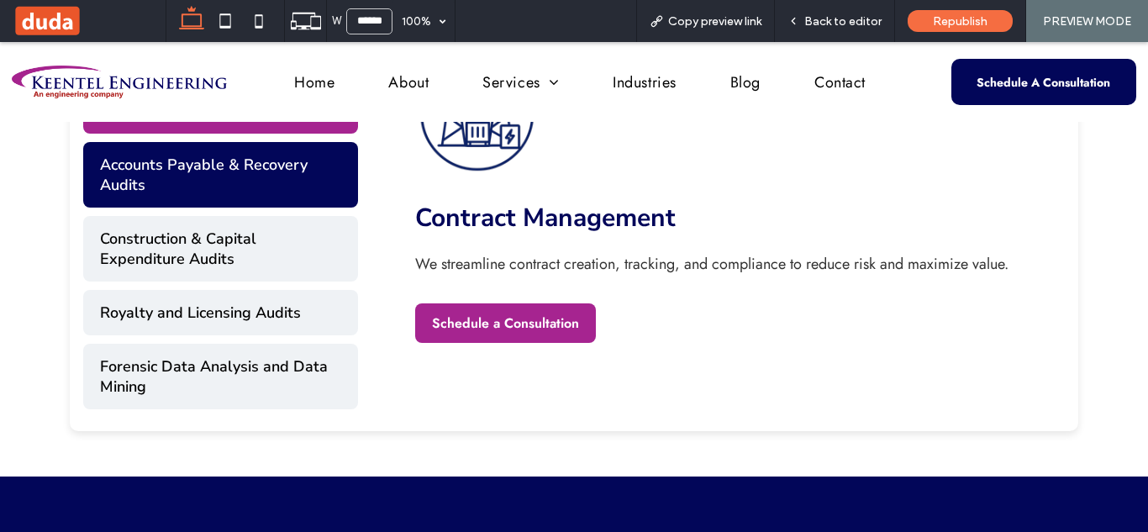
click at [293, 182] on button "Accounts Payable & Recovery Audits" at bounding box center [220, 175] width 275 height 66
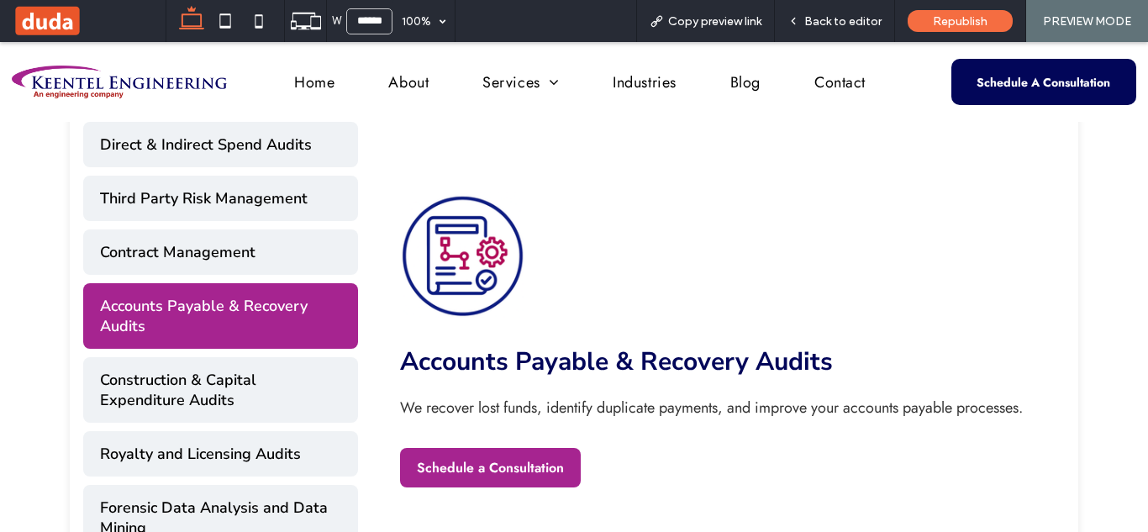
scroll to position [725, 0]
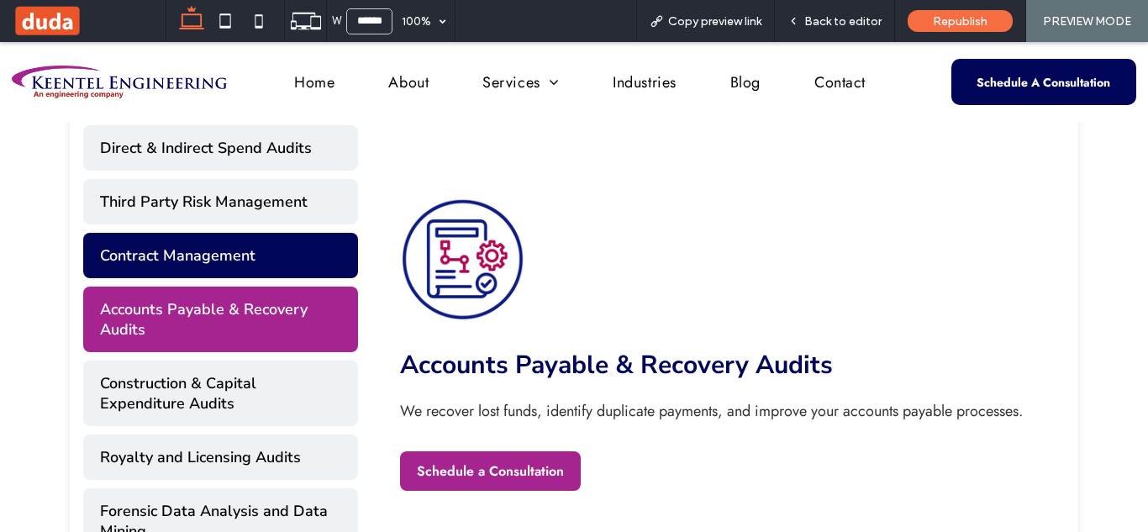
click at [244, 268] on button "Contract Management" at bounding box center [220, 255] width 275 height 45
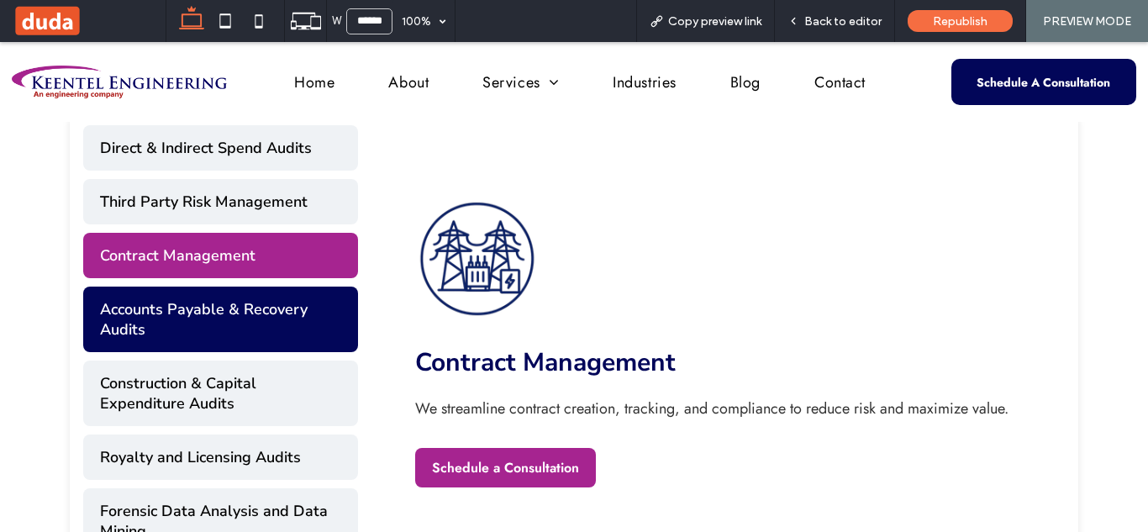
click at [257, 328] on button "Accounts Payable & Recovery Audits" at bounding box center [220, 319] width 275 height 66
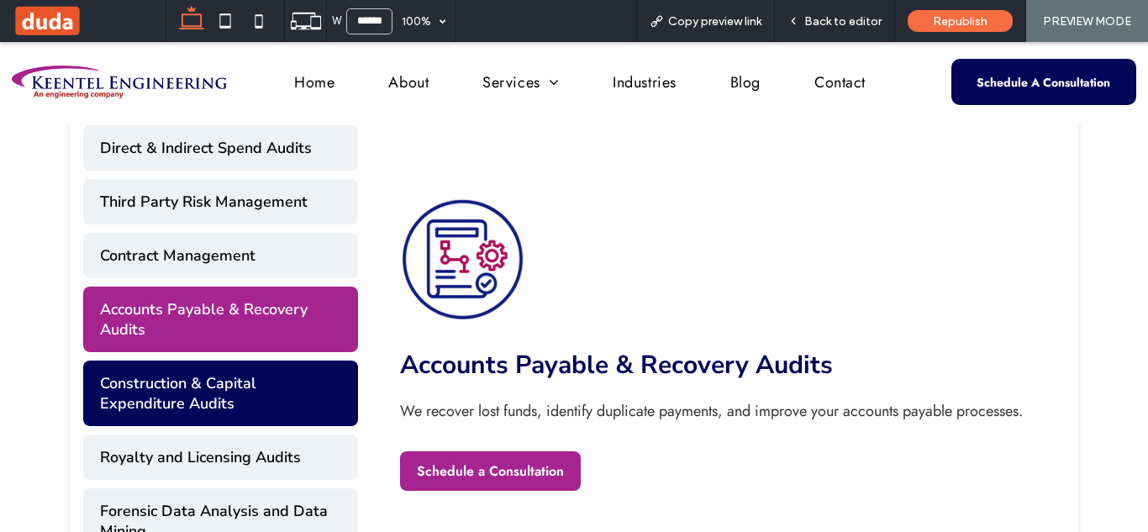
click at [264, 381] on button "Construction & Capital Expenditure Audits" at bounding box center [220, 393] width 275 height 66
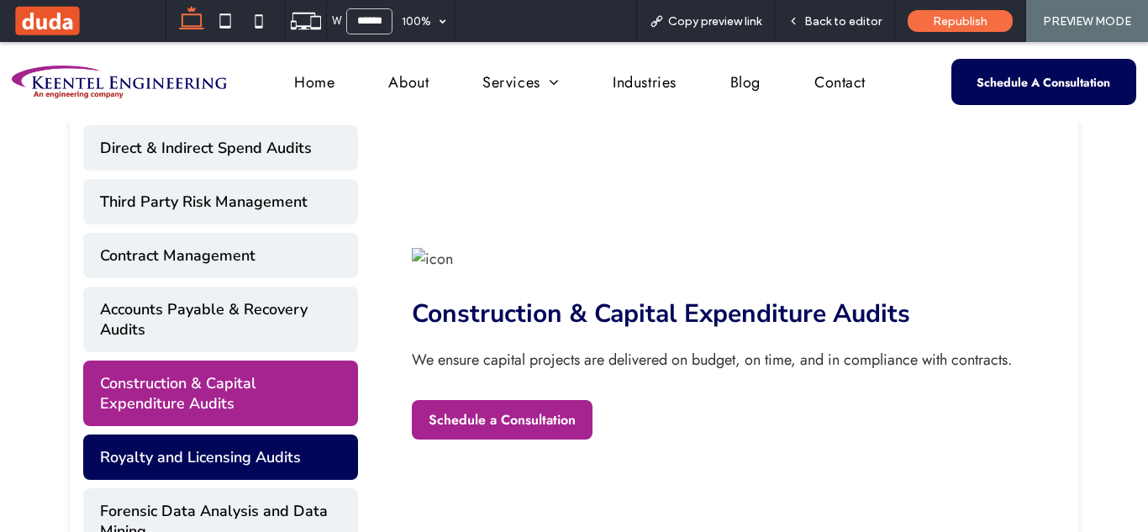
click at [269, 444] on button "Royalty and Licensing Audits" at bounding box center [220, 456] width 275 height 45
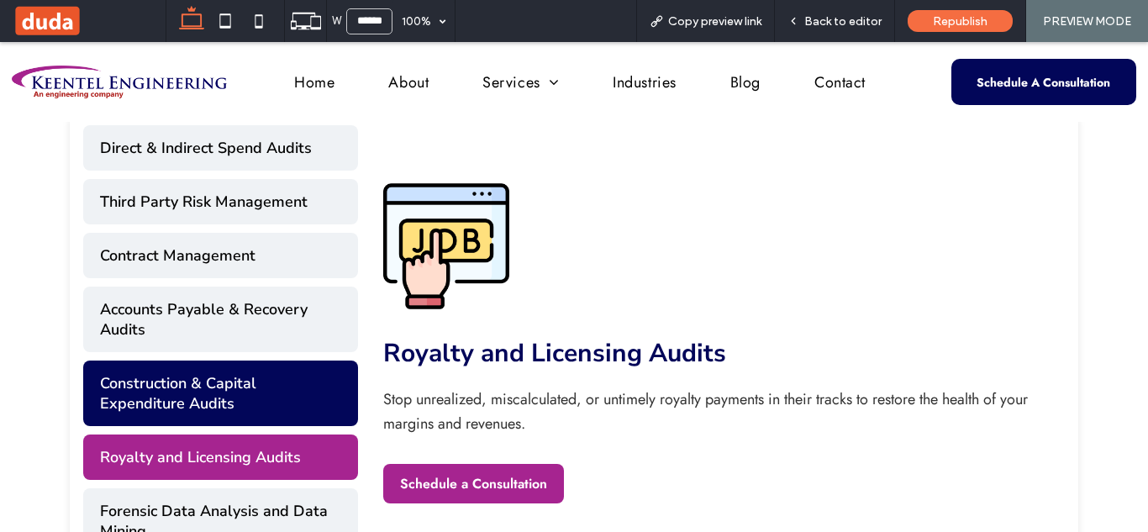
click at [270, 413] on button "Construction & Capital Expenditure Audits" at bounding box center [220, 393] width 275 height 66
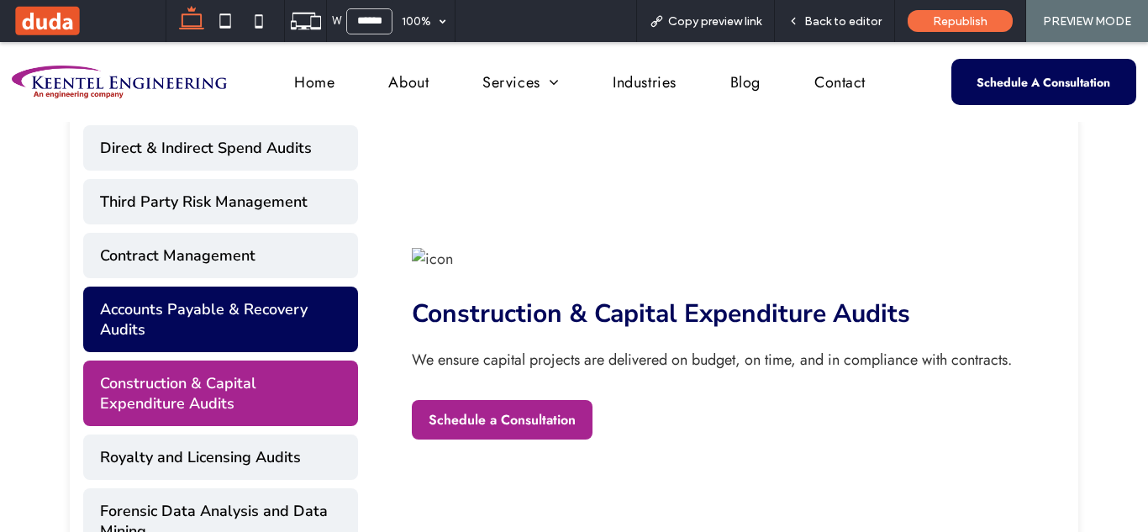
click at [280, 298] on button "Accounts Payable & Recovery Audits" at bounding box center [220, 319] width 275 height 66
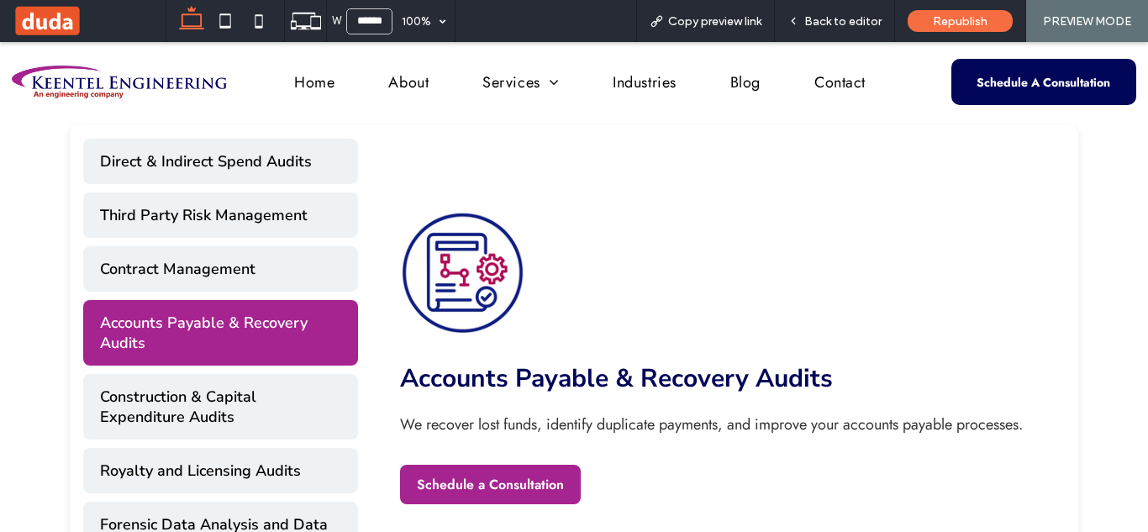
scroll to position [722, 0]
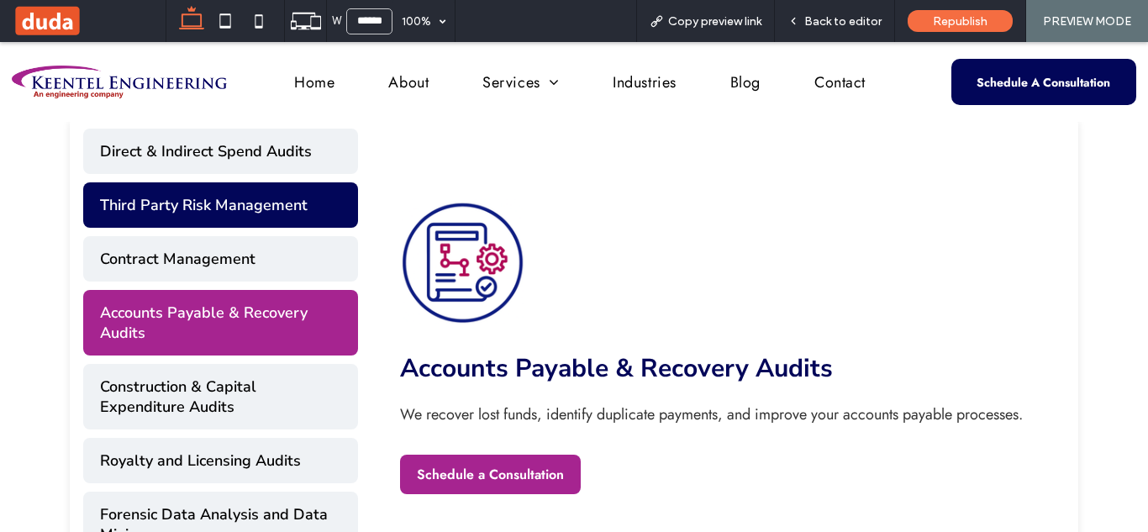
click at [172, 194] on button "Third Party Risk Management" at bounding box center [220, 204] width 275 height 45
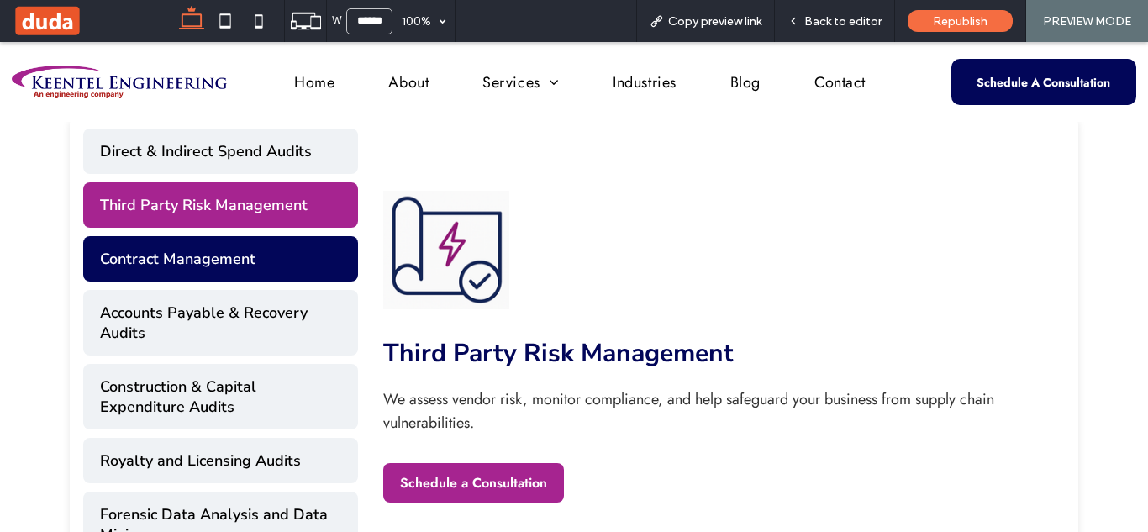
click at [187, 248] on button "Contract Management" at bounding box center [220, 258] width 275 height 45
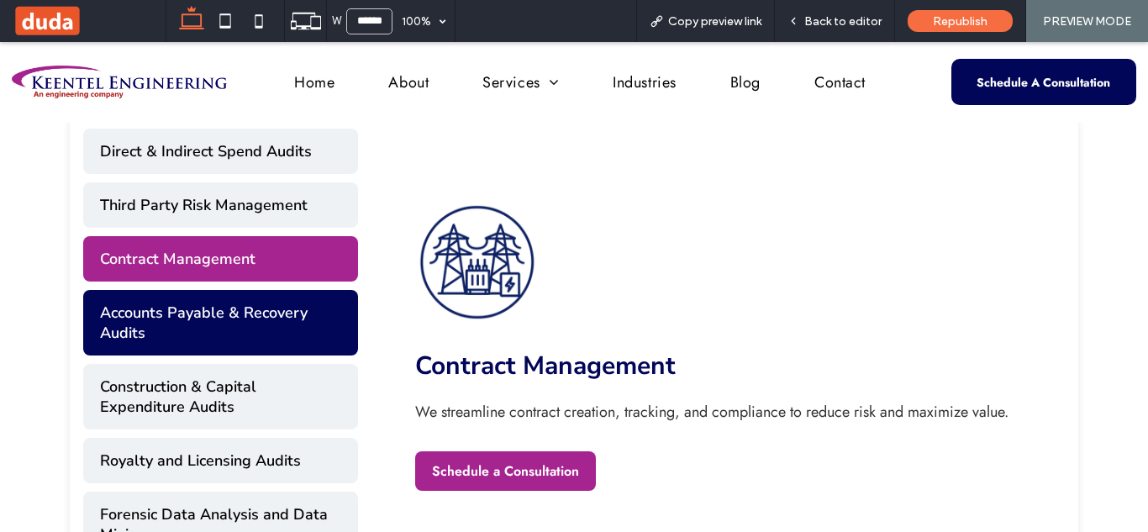
click at [210, 345] on button "Accounts Payable & Recovery Audits" at bounding box center [220, 323] width 275 height 66
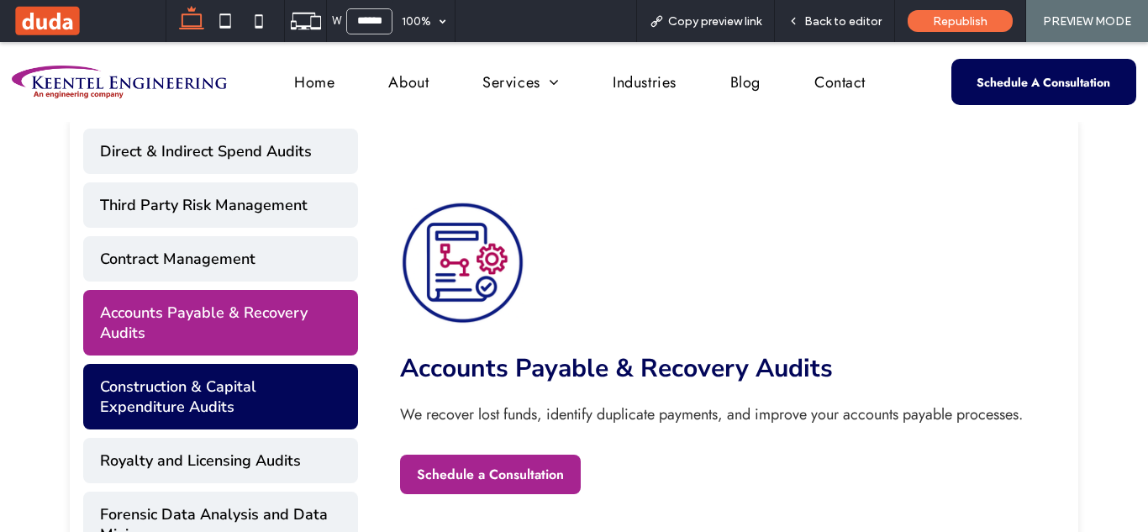
click at [213, 389] on button "Construction & Capital Expenditure Audits" at bounding box center [220, 397] width 275 height 66
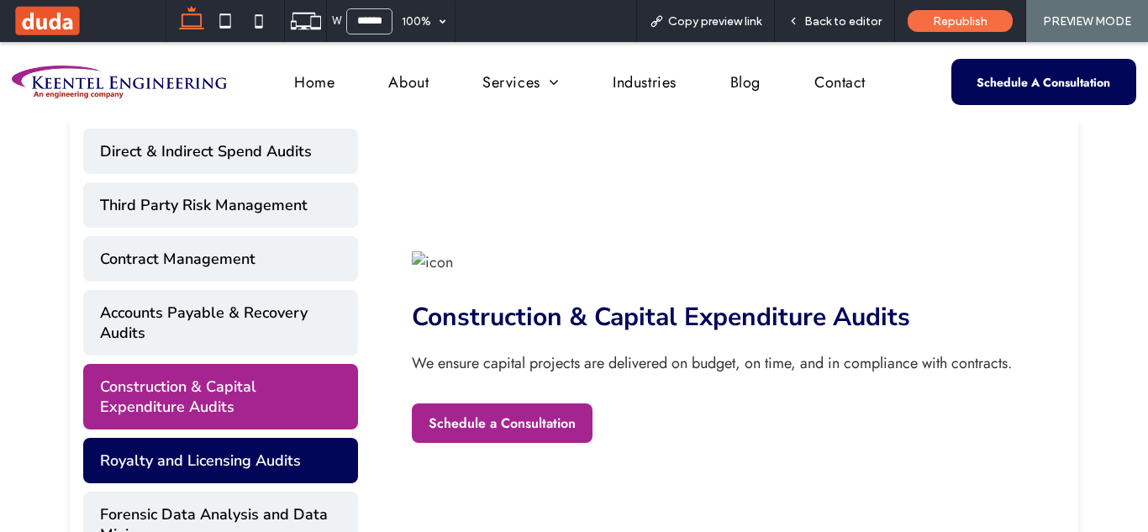
click at [222, 461] on button "Royalty and Licensing Audits" at bounding box center [220, 460] width 275 height 45
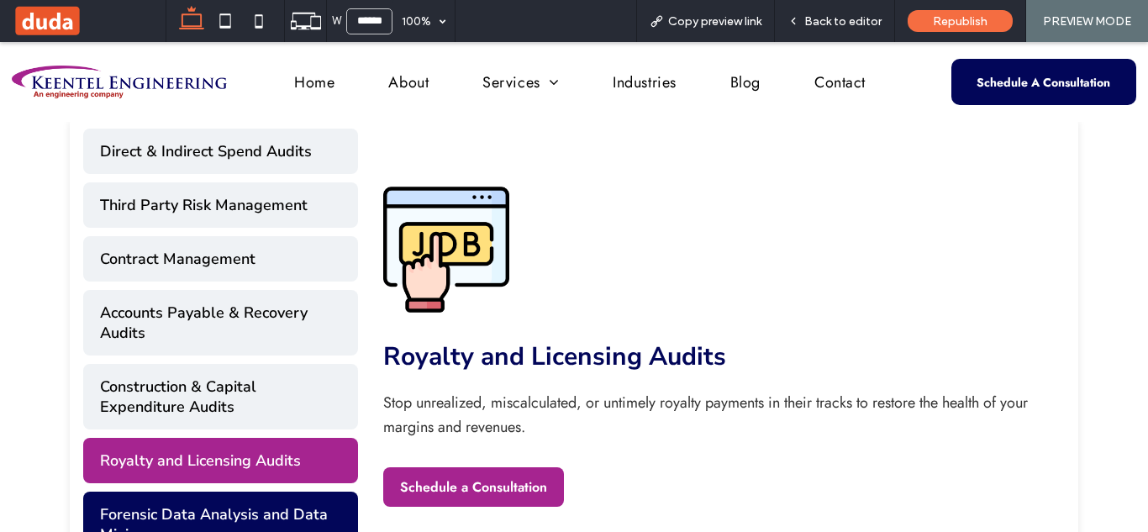
click at [225, 494] on button "Forensic Data Analysis and Data Mining" at bounding box center [220, 524] width 275 height 66
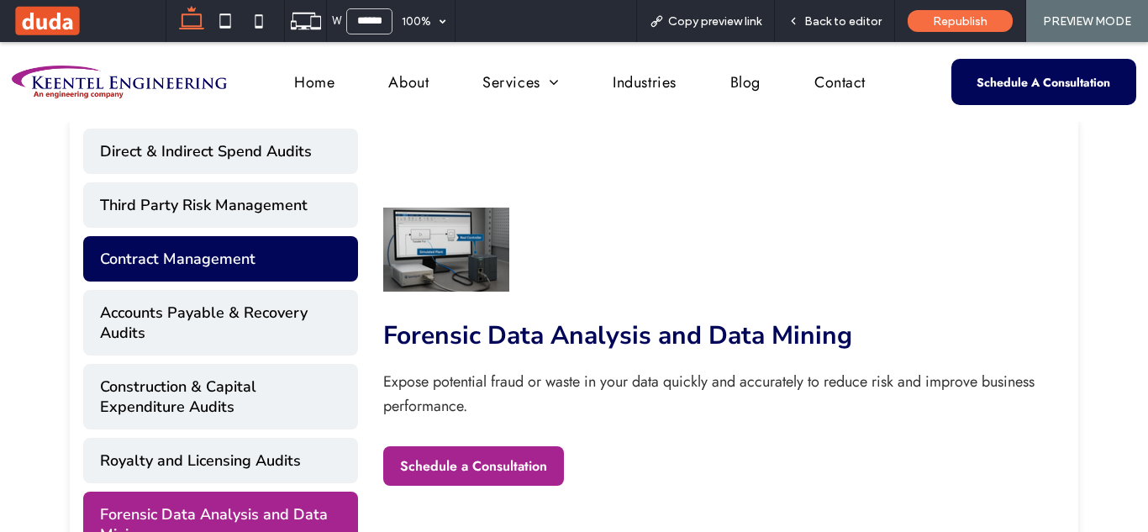
click at [217, 246] on button "Contract Management" at bounding box center [220, 258] width 275 height 45
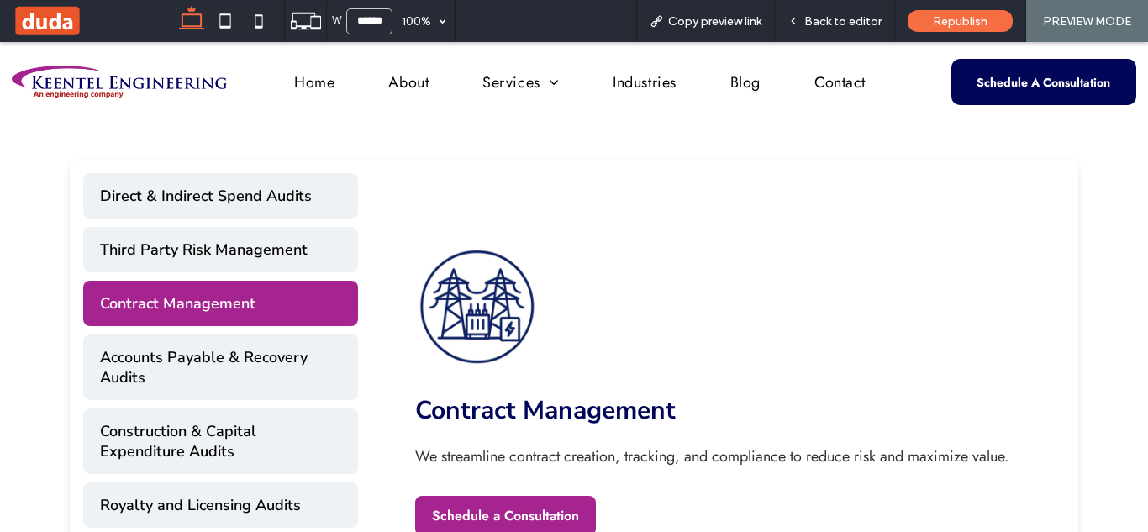
scroll to position [674, 0]
